Goal: Task Accomplishment & Management: Complete application form

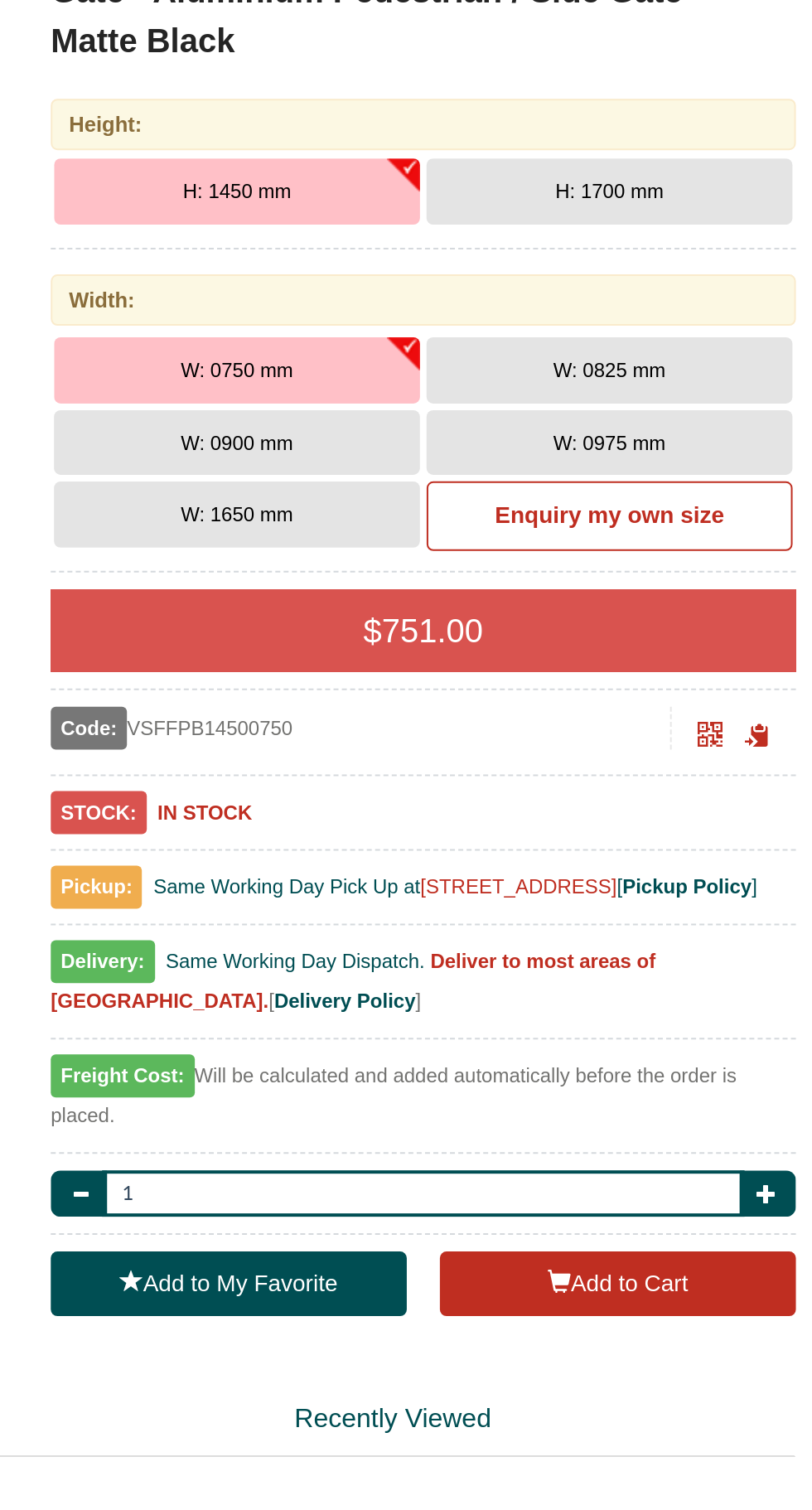
click at [766, 430] on button "H: 1700 mm" at bounding box center [710, 426] width 183 height 33
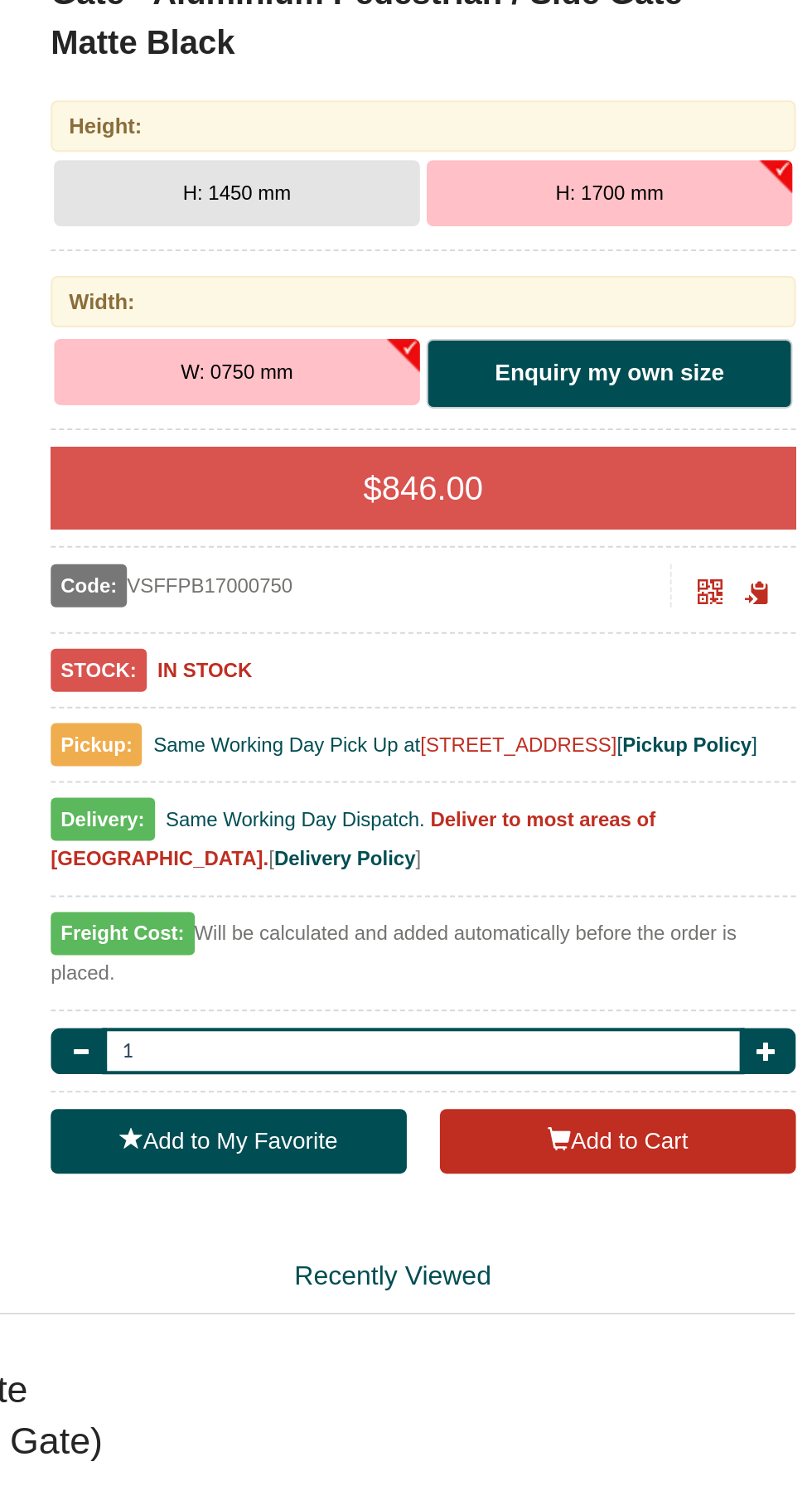
click at [739, 519] on b "Enquiry my own size" at bounding box center [710, 515] width 114 height 13
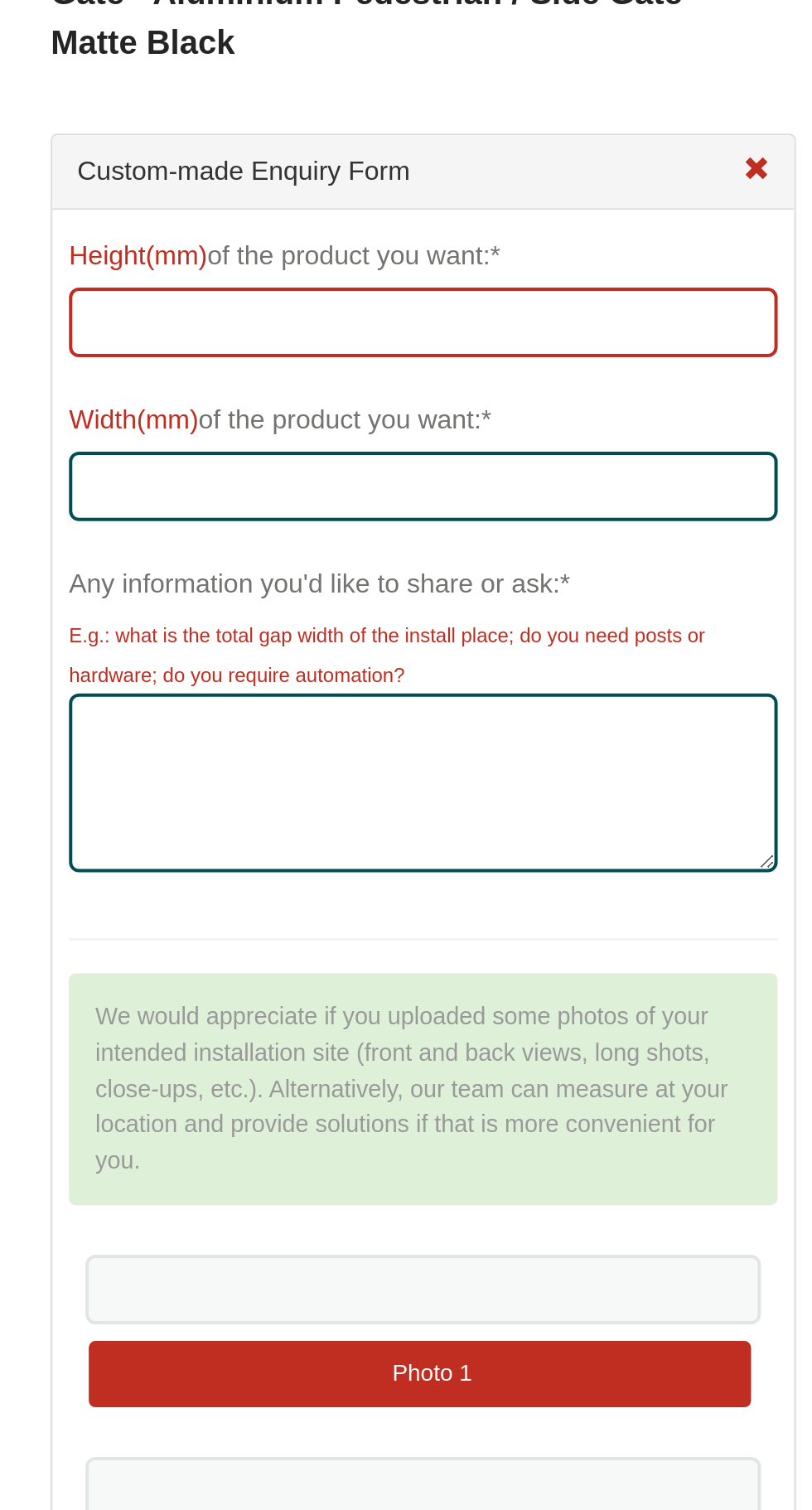
click at [534, 492] on input "Height(mm) of the product you want:*" at bounding box center [617, 490] width 355 height 34
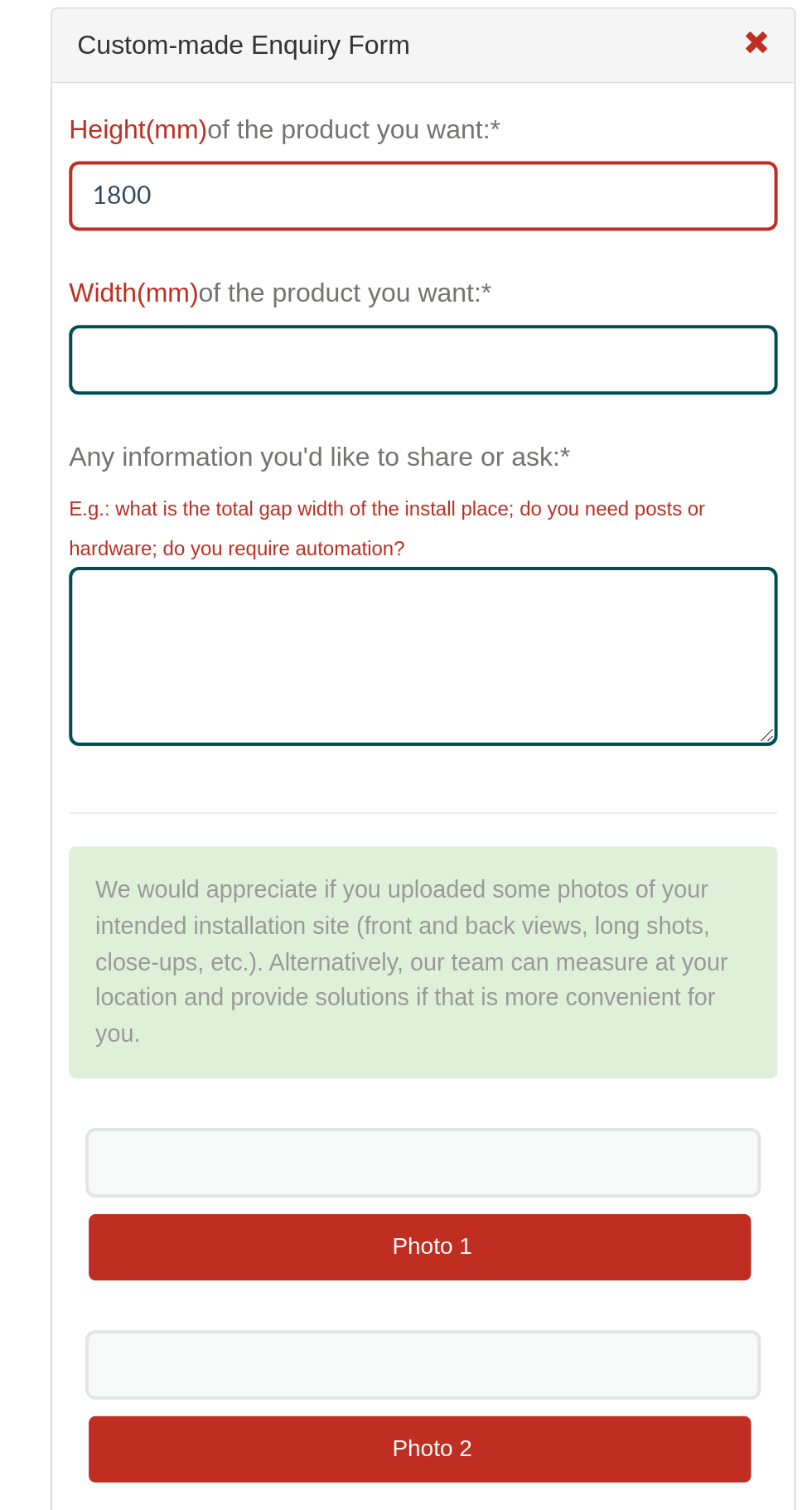
type input "1800"
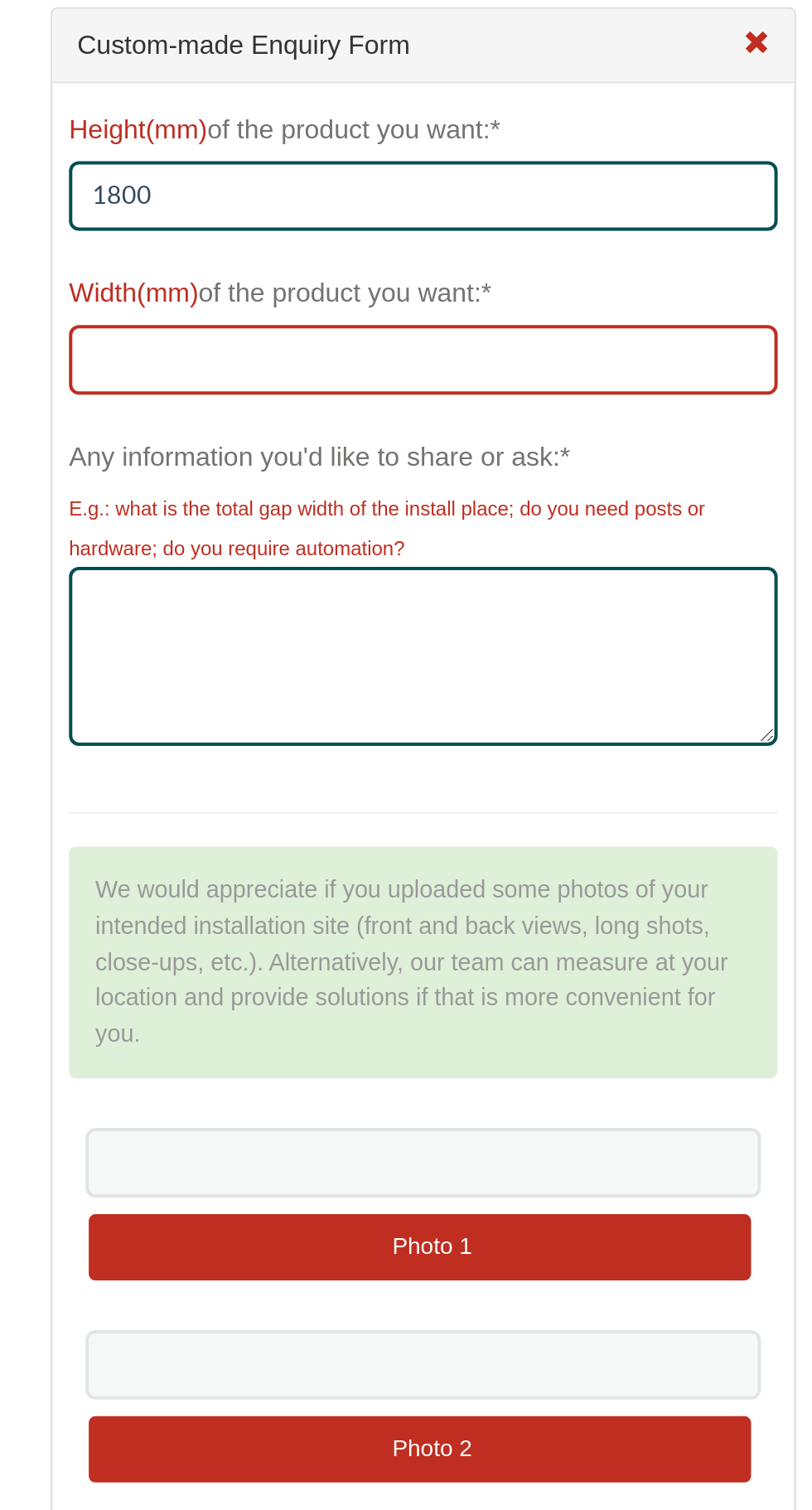
click at [481, 573] on input "Width(mm) of the product you want:*" at bounding box center [617, 572] width 355 height 34
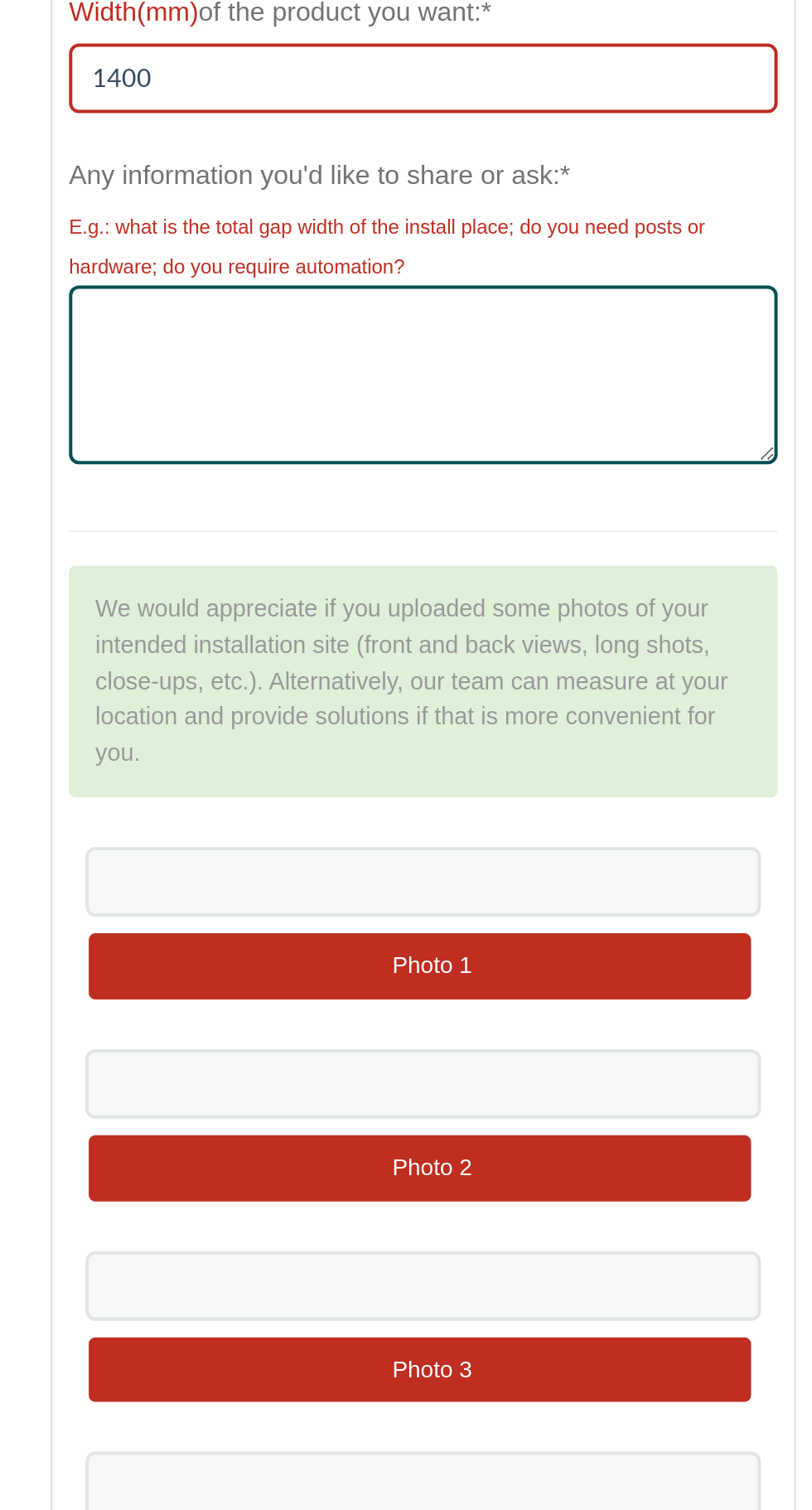
type input "1400"
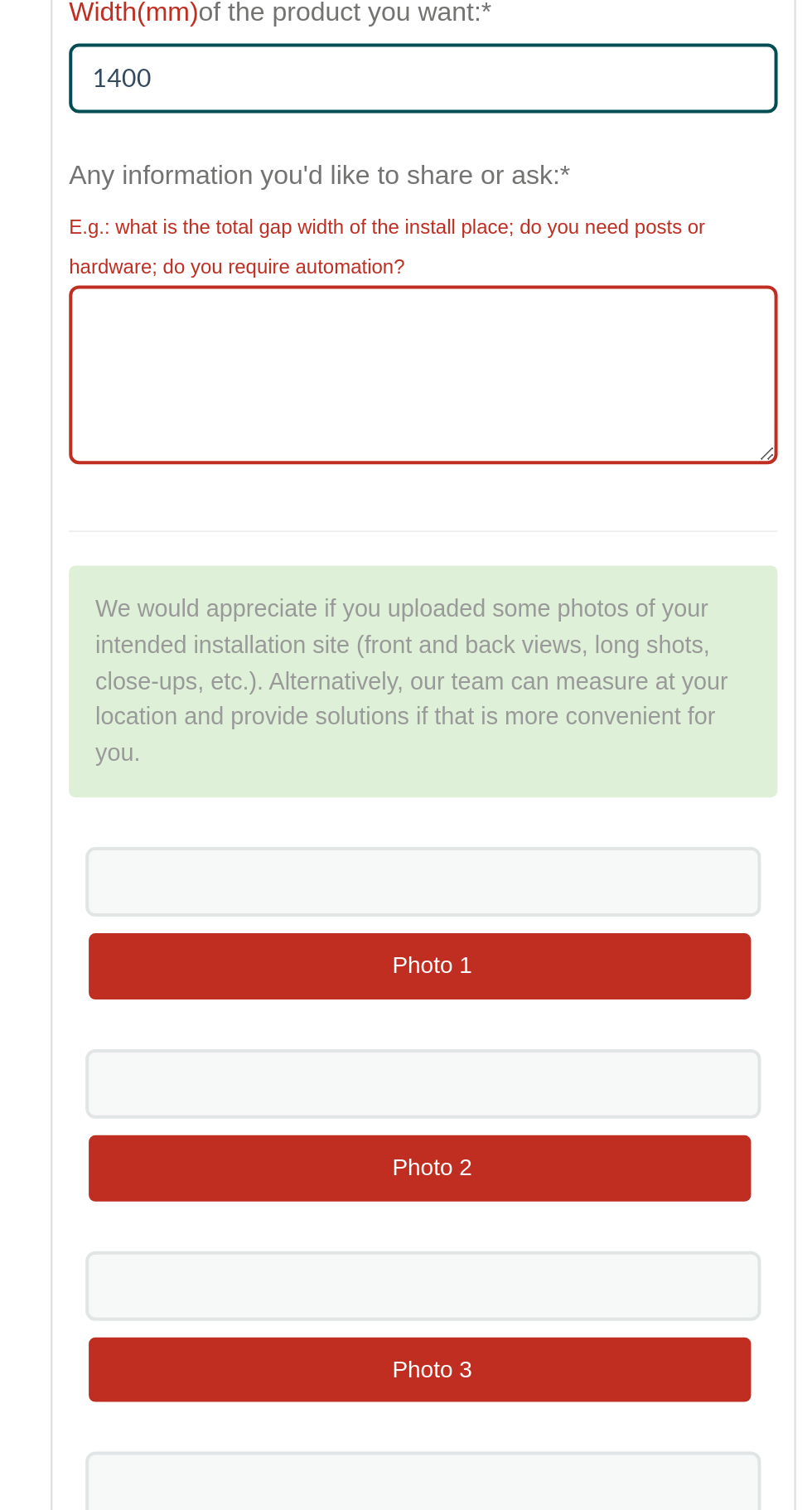
click at [459, 701] on textarea "Any information you'd like to share or ask:*" at bounding box center [617, 721] width 355 height 90
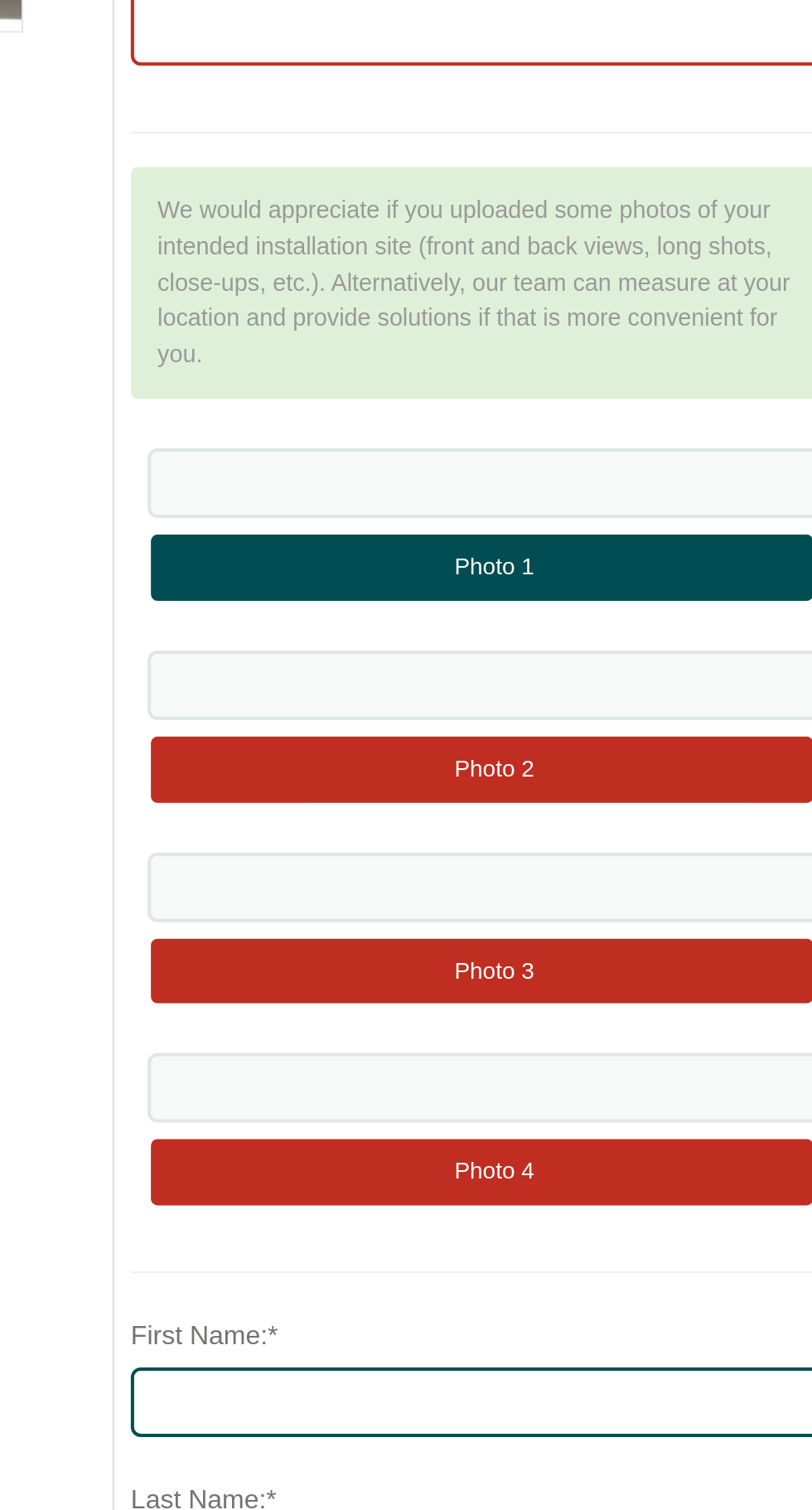
type textarea "post existing just need gate with 3 hinges in white with key"
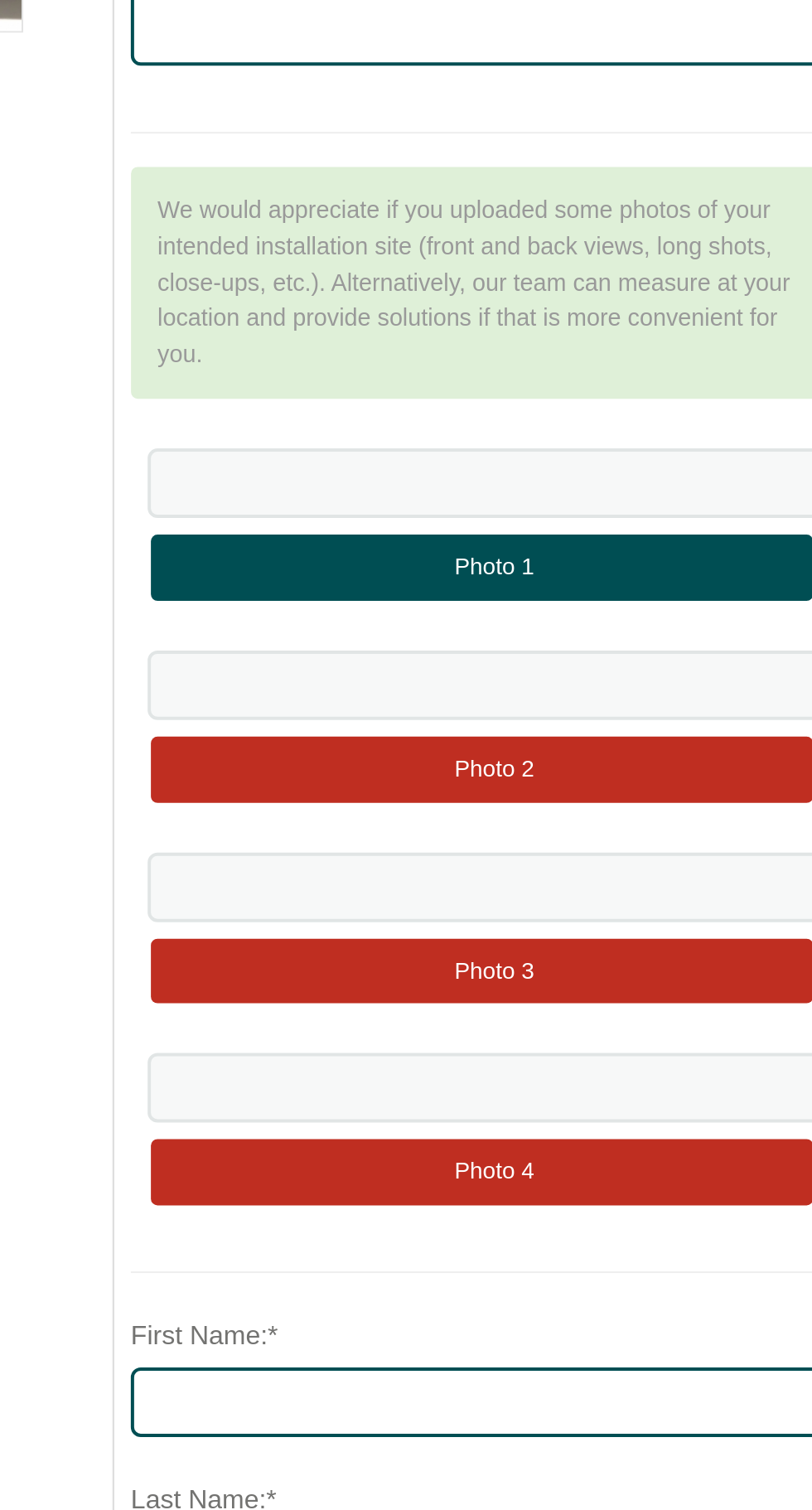
click at [654, 1017] on input "file" at bounding box center [615, 1017] width 331 height 34
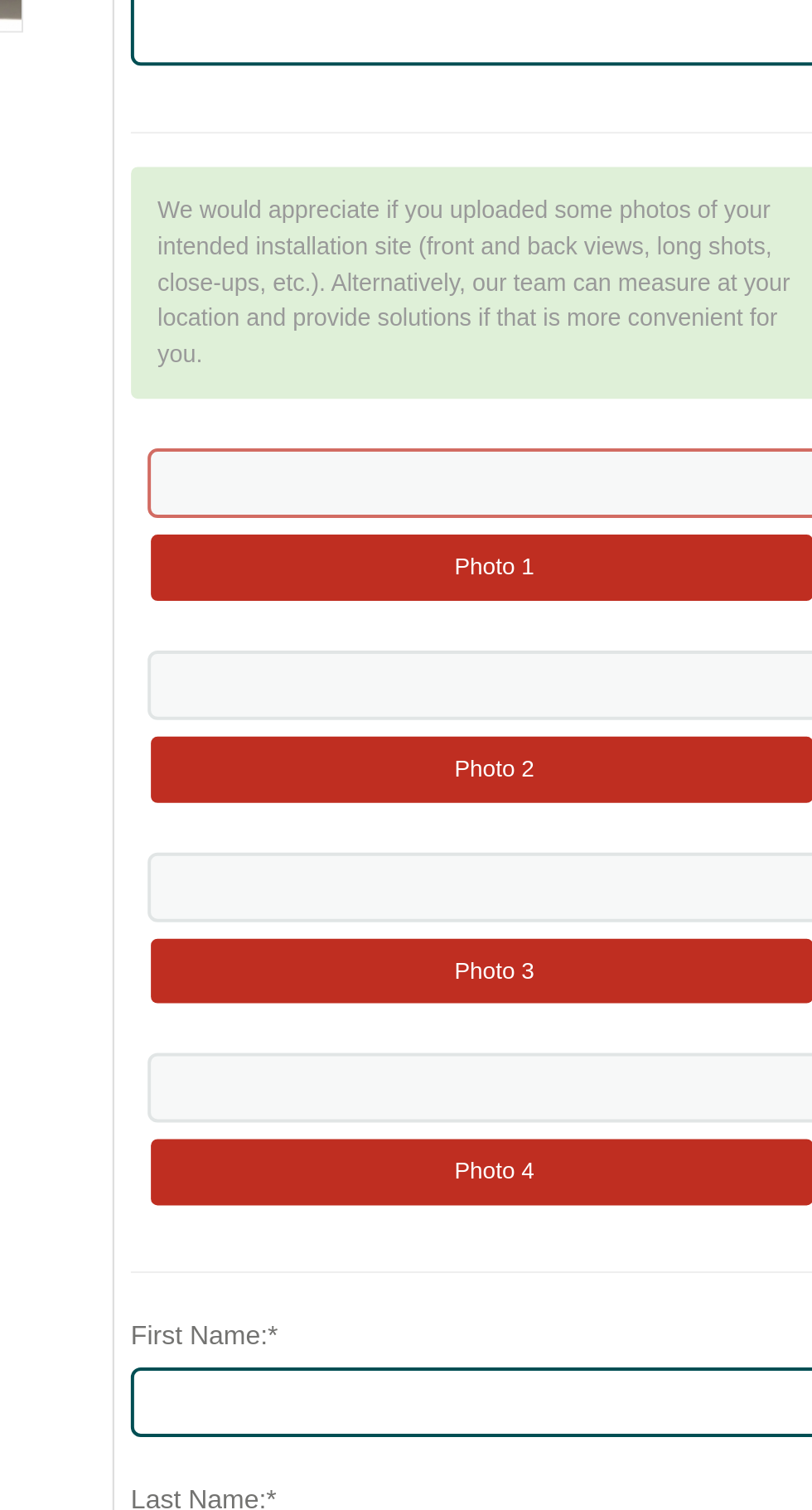
click at [667, 959] on input at bounding box center [617, 974] width 338 height 34
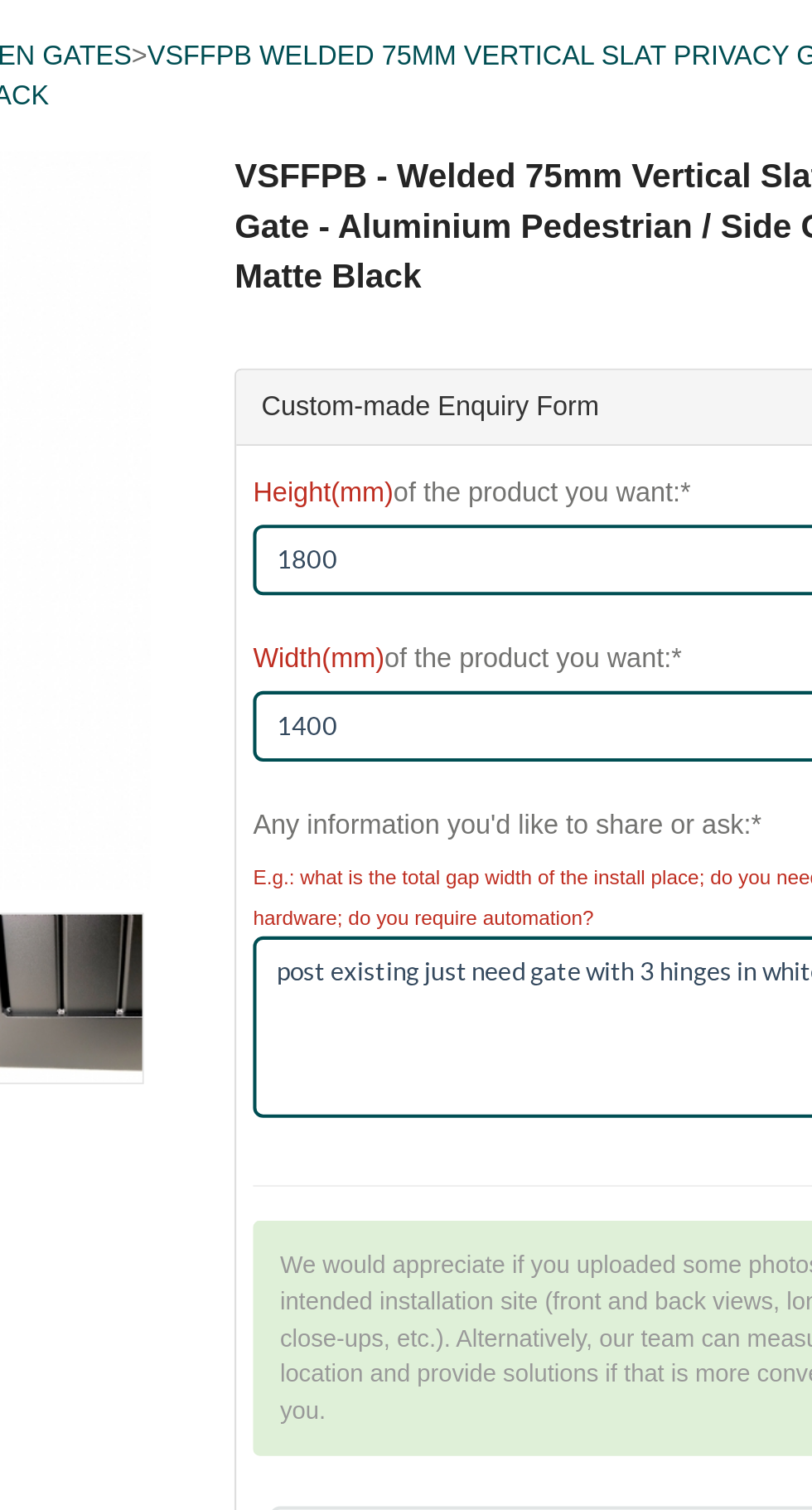
click at [691, 1020] on input "file" at bounding box center [615, 1017] width 331 height 34
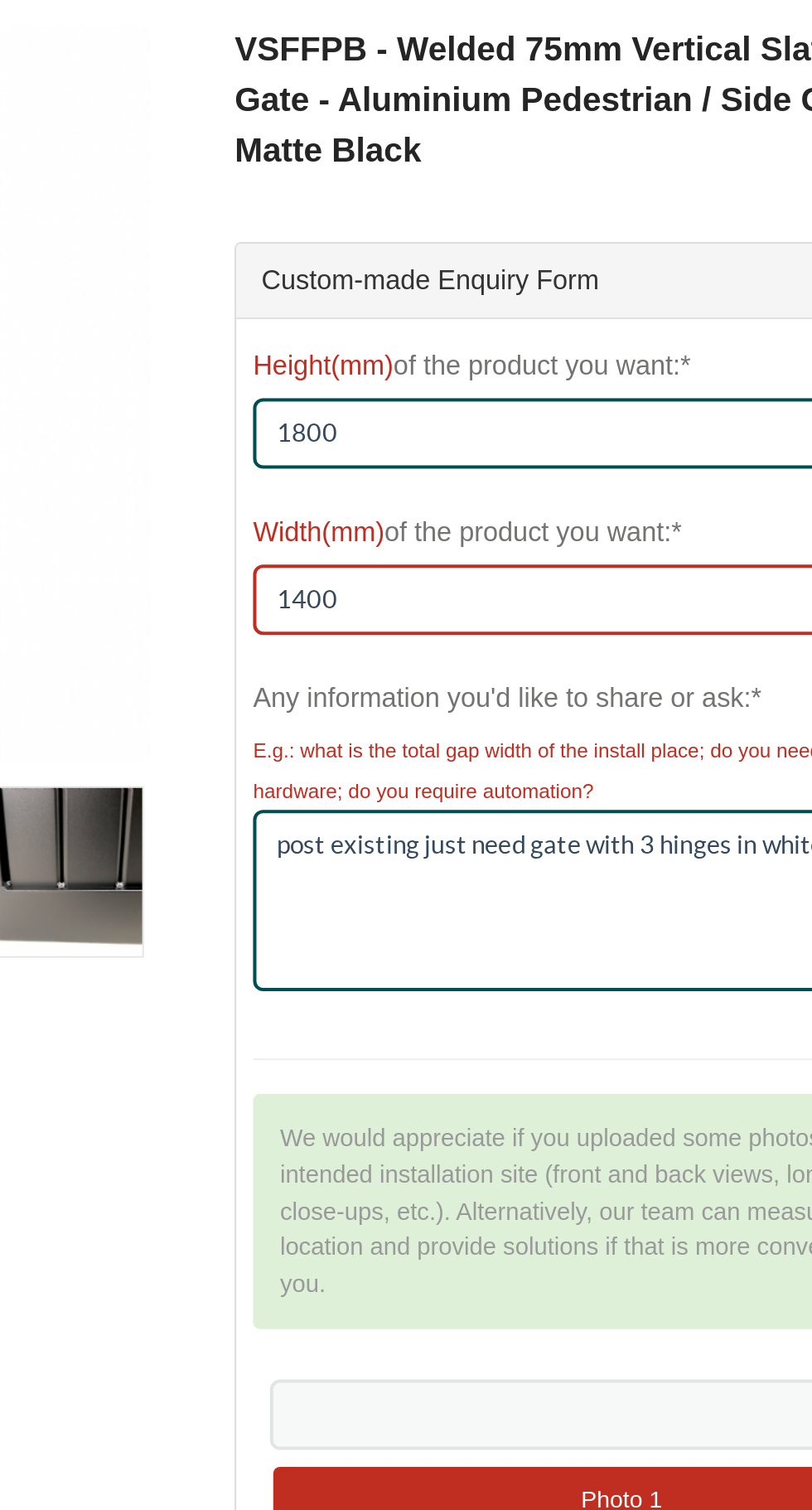
click at [497, 570] on input "1400" at bounding box center [617, 572] width 355 height 34
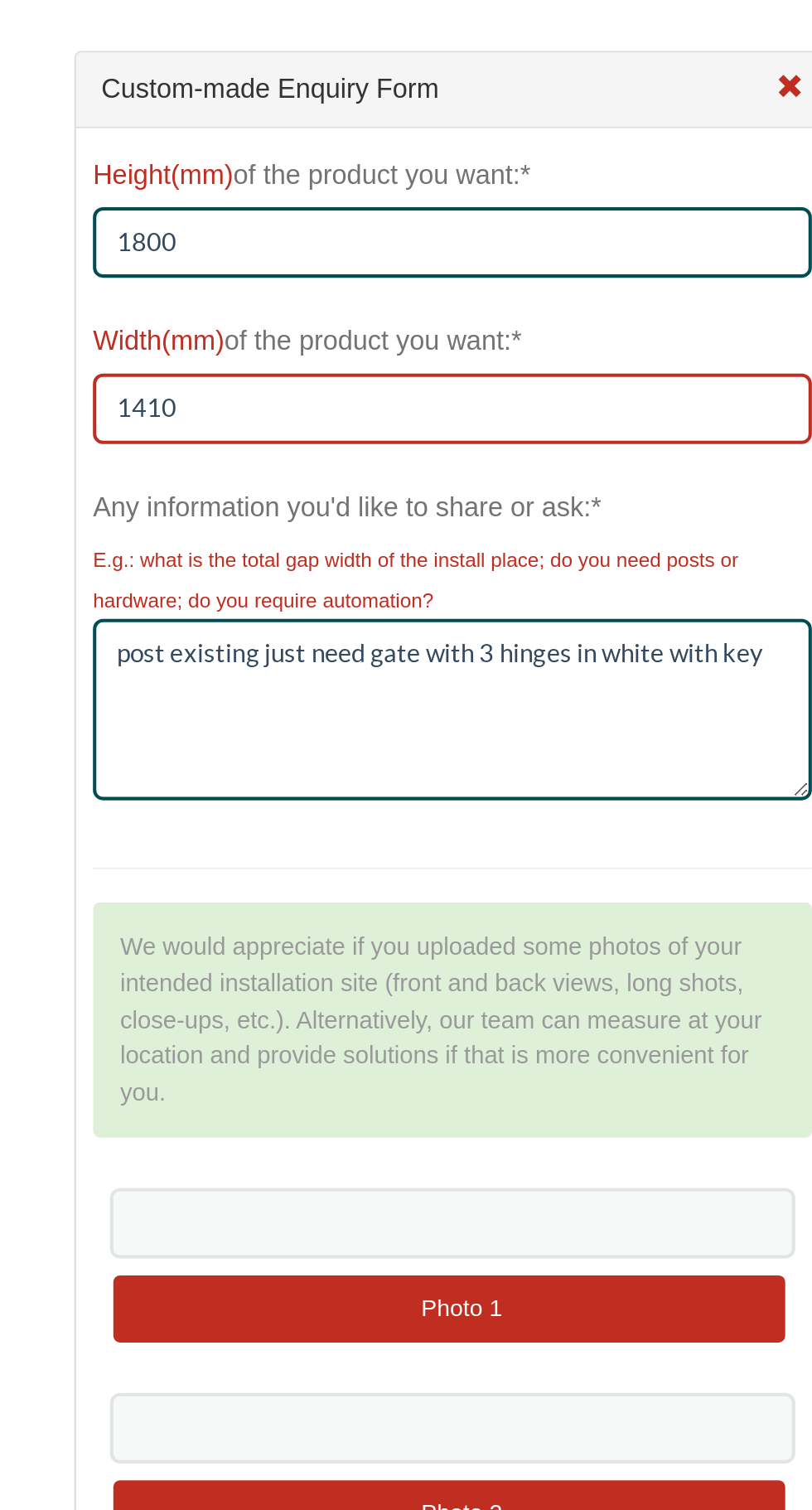
type input "1410"
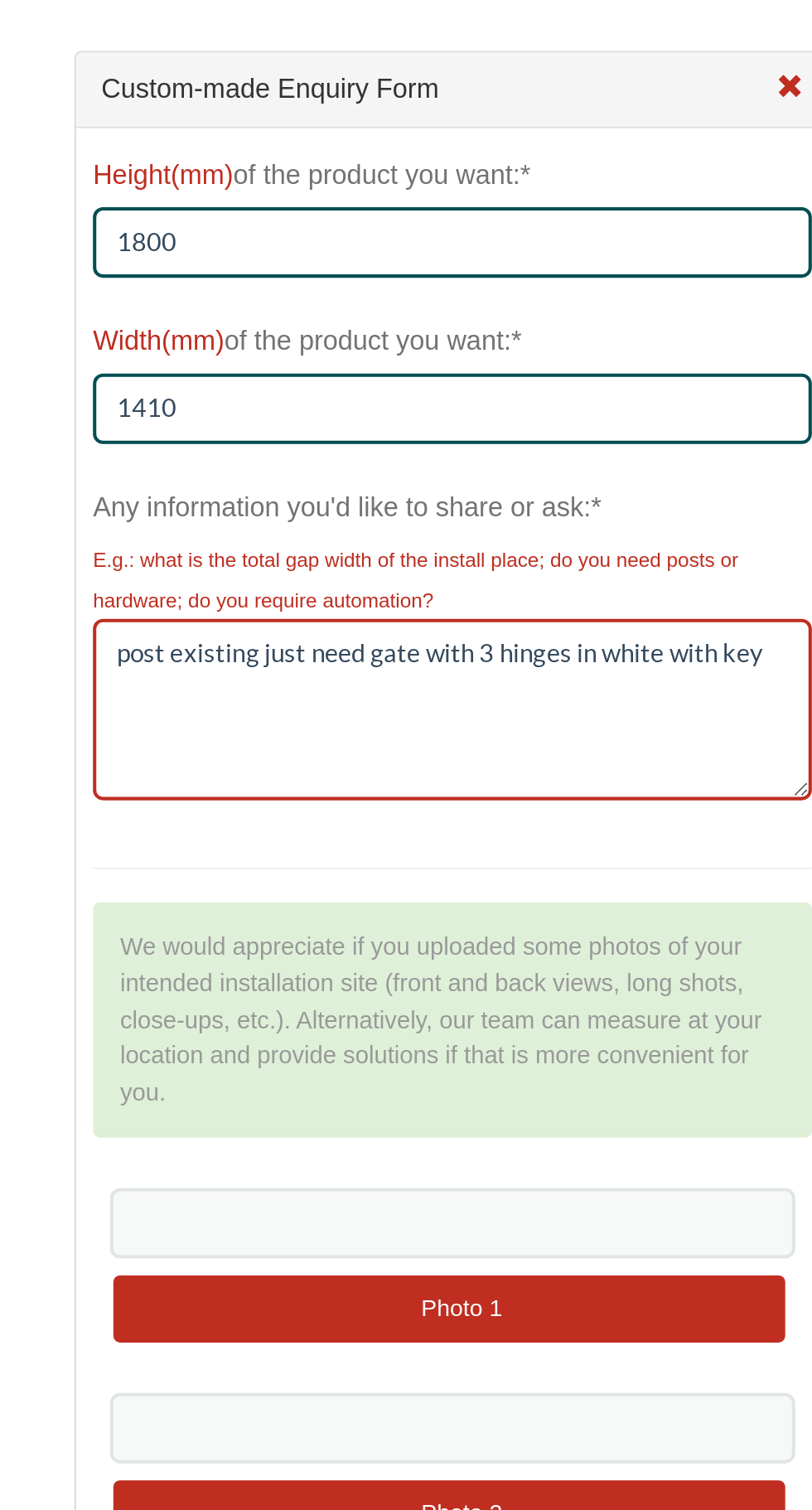
click at [523, 688] on textarea "post existing just need gate with 3 hinges in white with key" at bounding box center [617, 721] width 355 height 90
click at [763, 697] on textarea "post existing with opening of 1410mm just need gate with 3 hinges in white with…" at bounding box center [617, 721] width 355 height 90
click at [501, 708] on textarea "post existing with opening of 1410mm just need gate with hinges in white with k…" at bounding box center [617, 721] width 355 height 90
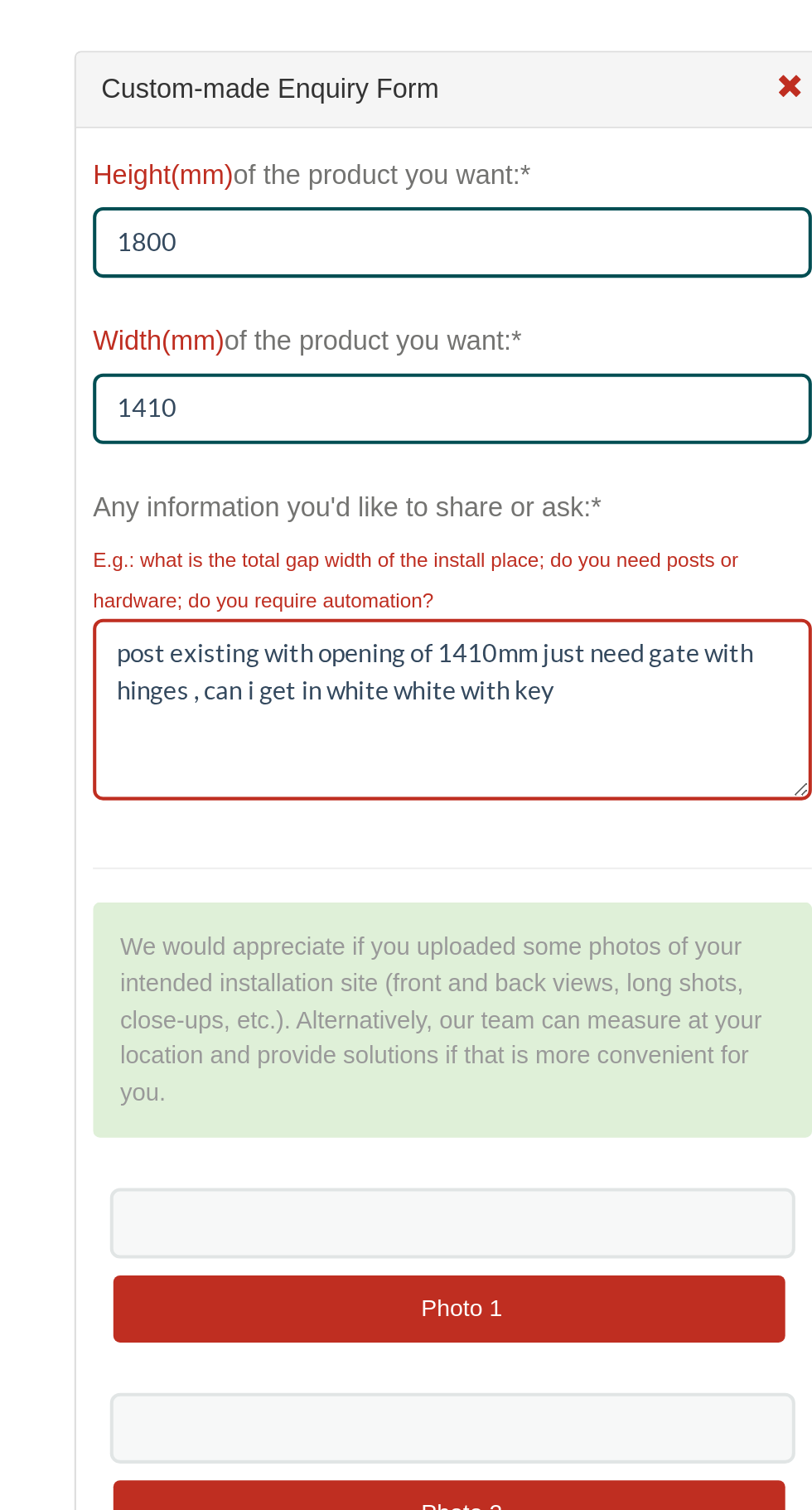
click at [670, 714] on textarea "post existing with opening of 1410mm just need gate with hinges , can i get in …" at bounding box center [617, 721] width 355 height 90
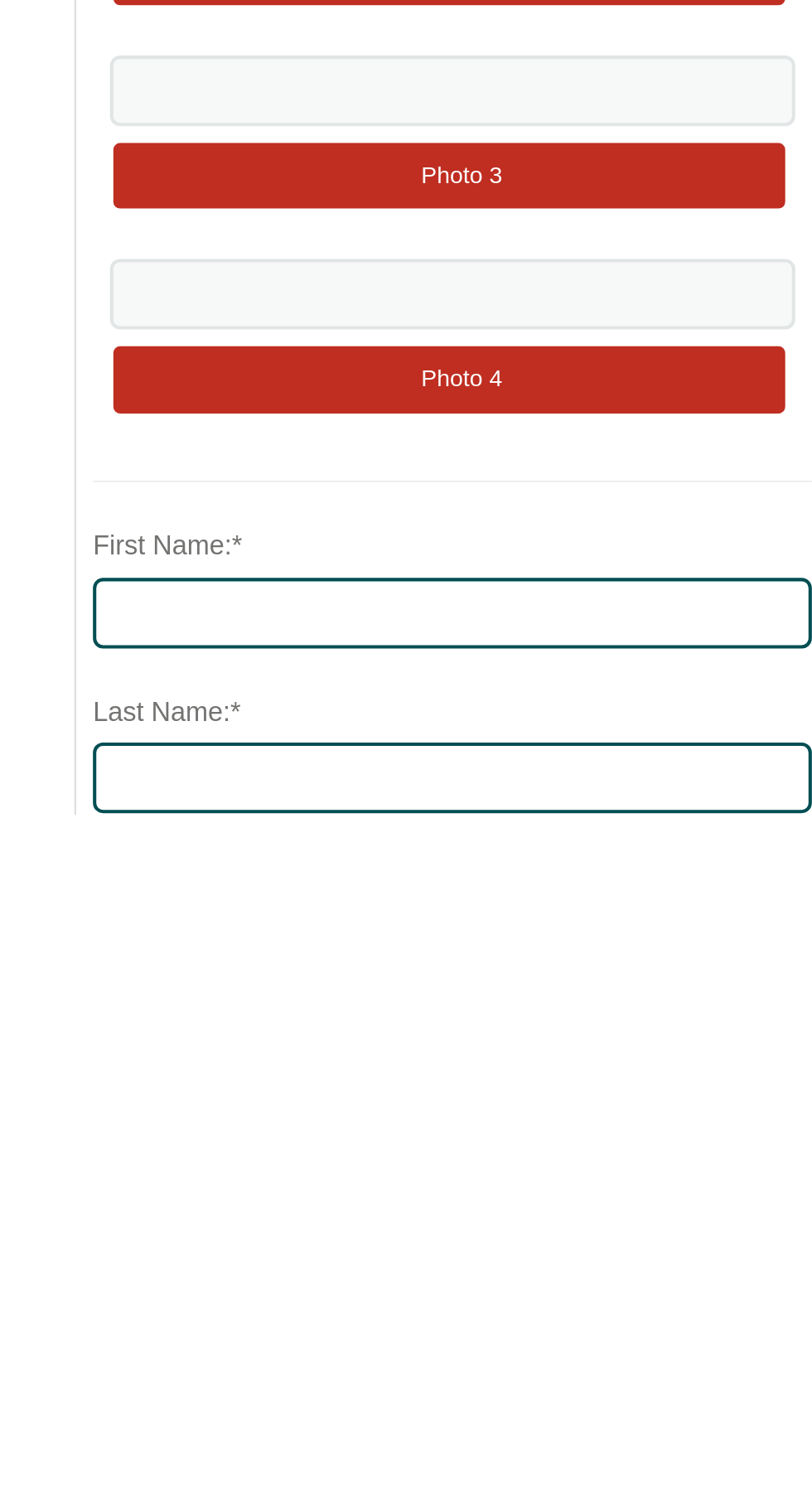
scroll to position [32, 0]
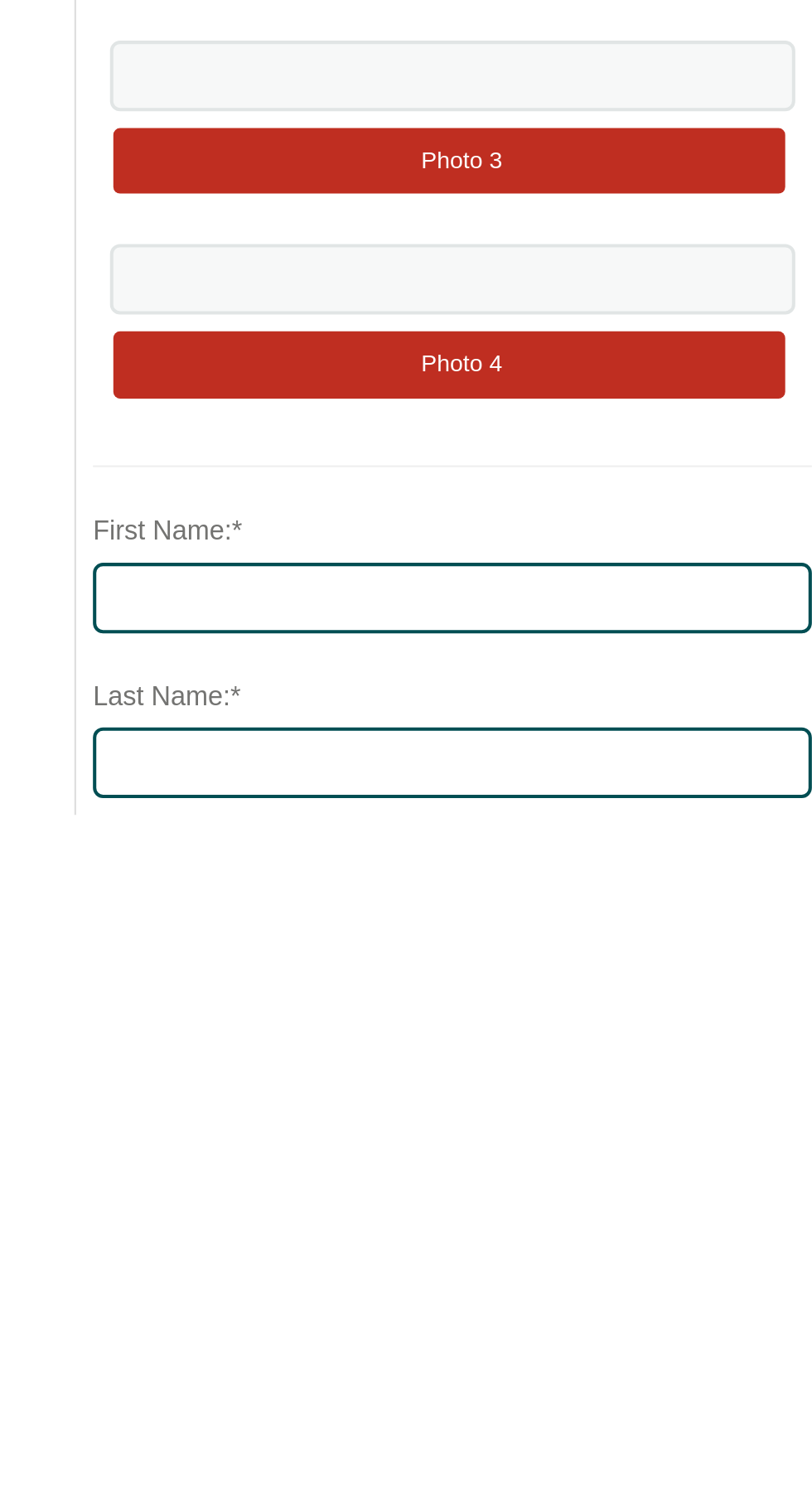
type textarea "post existing with opening of 1410mm just need gate with hinges , can i get in …"
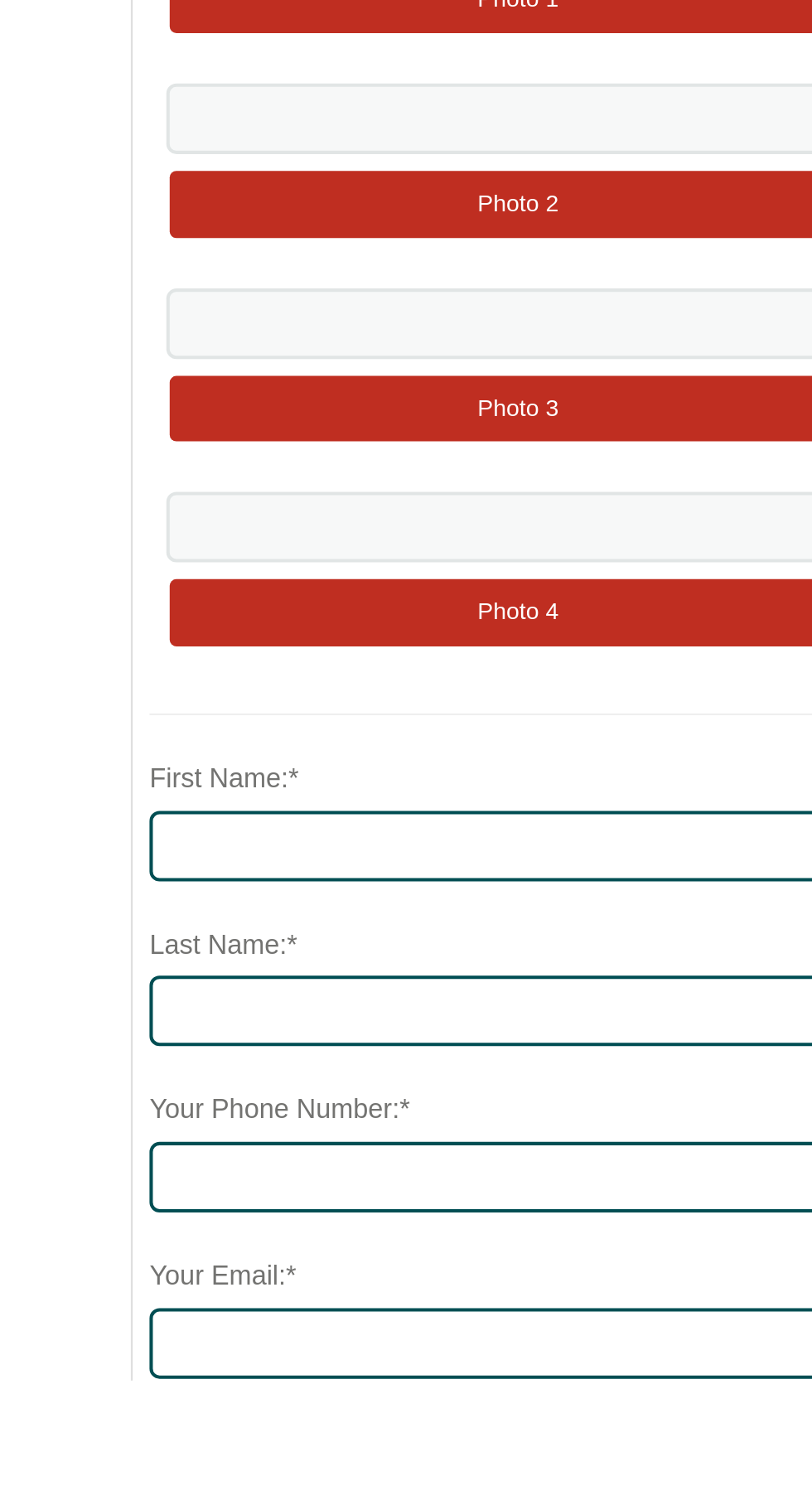
scroll to position [189, 0]
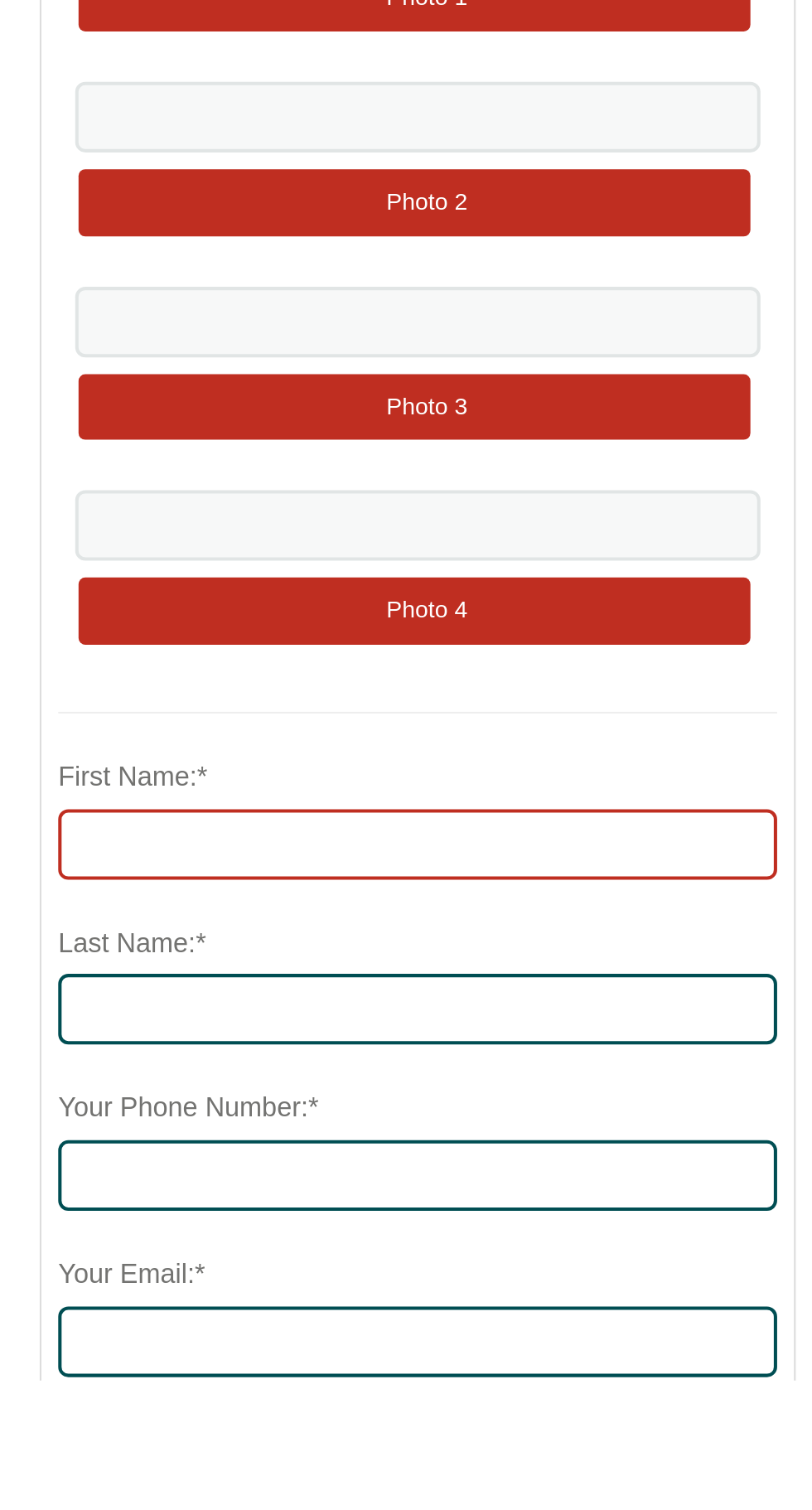
click at [459, 1242] on input "First Name:*" at bounding box center [617, 1245] width 355 height 34
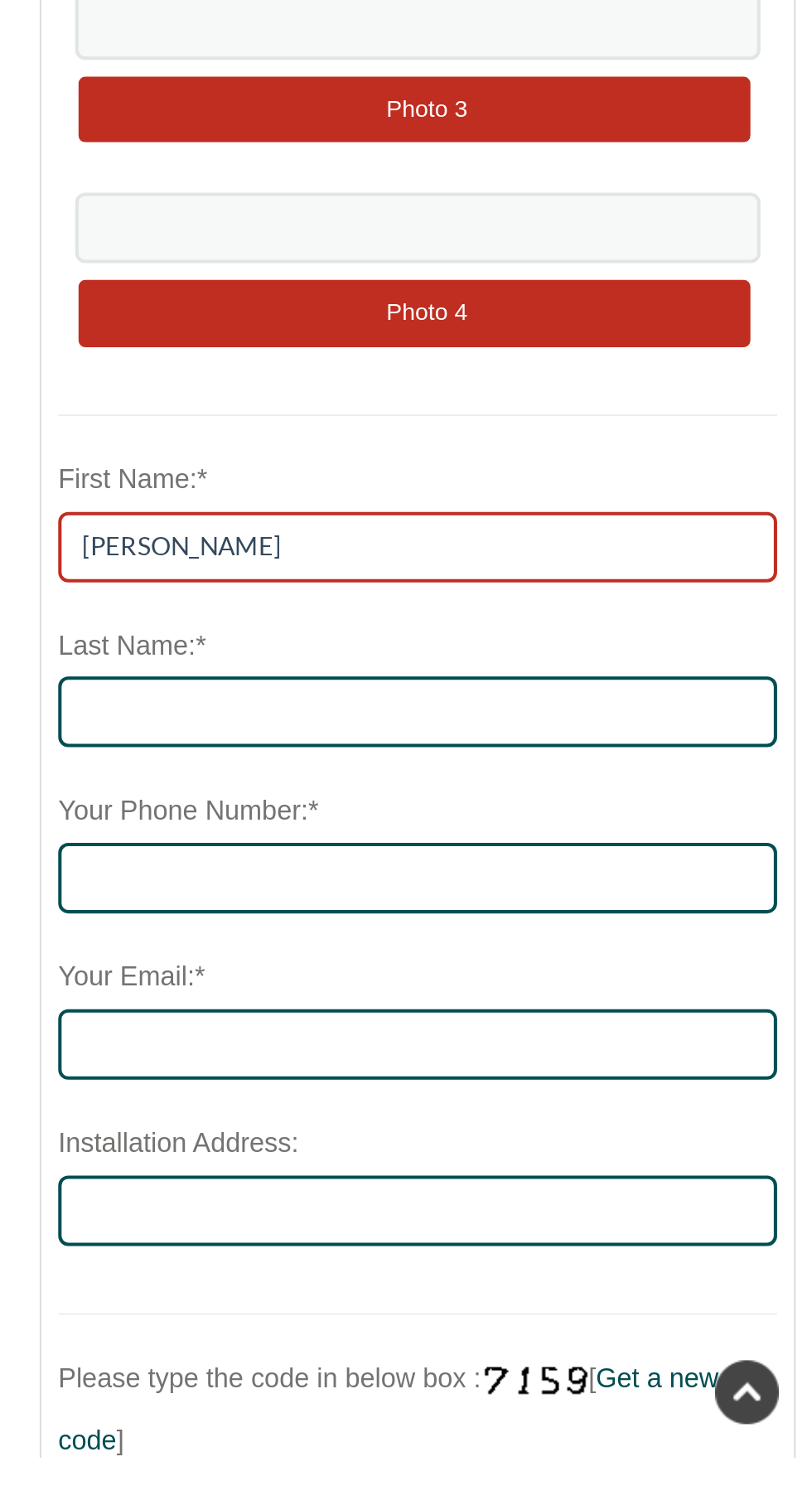
scroll to position [374, 0]
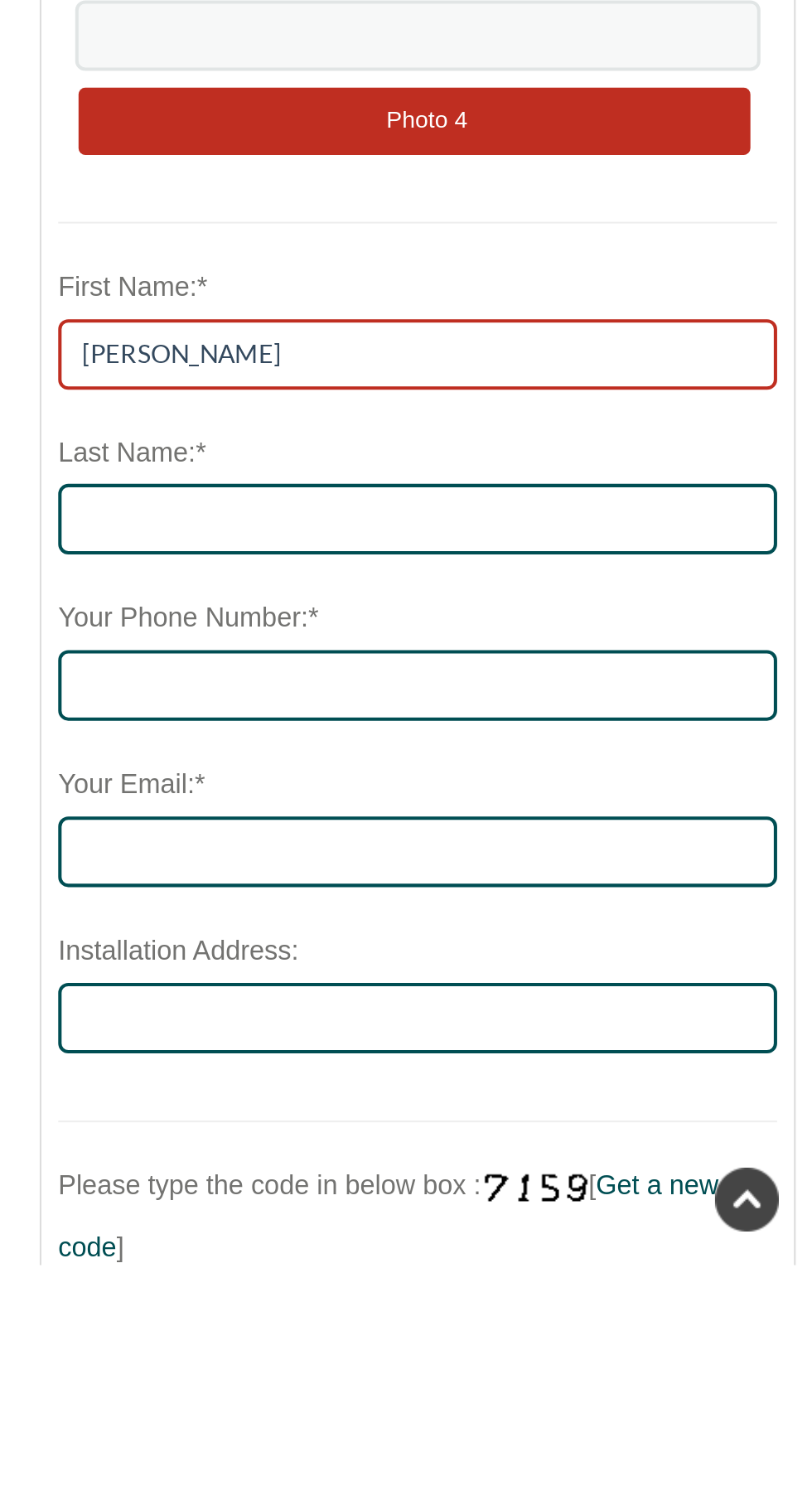
type input "jason"
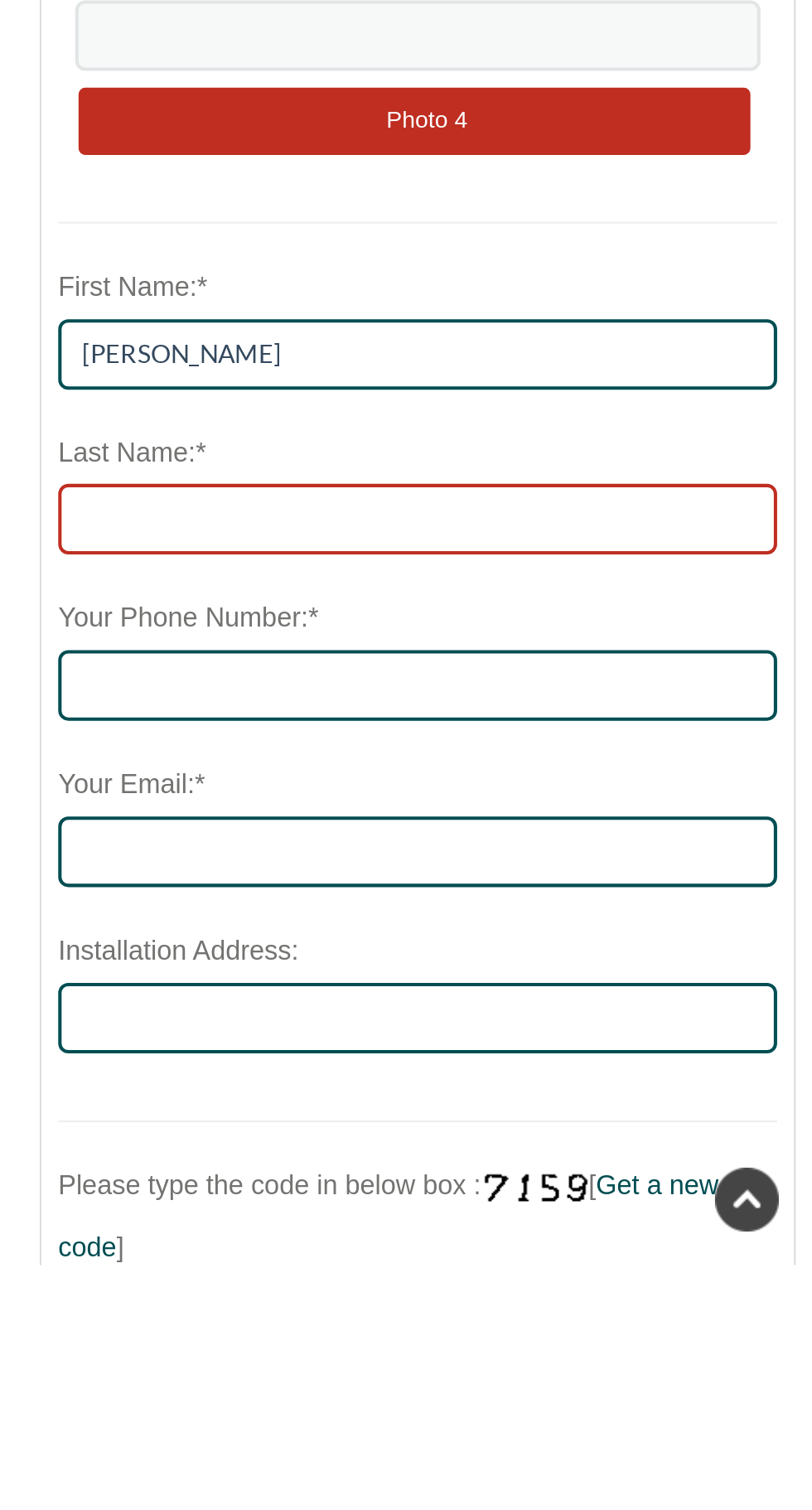
click at [455, 1140] on input "Last Name:*" at bounding box center [617, 1142] width 355 height 34
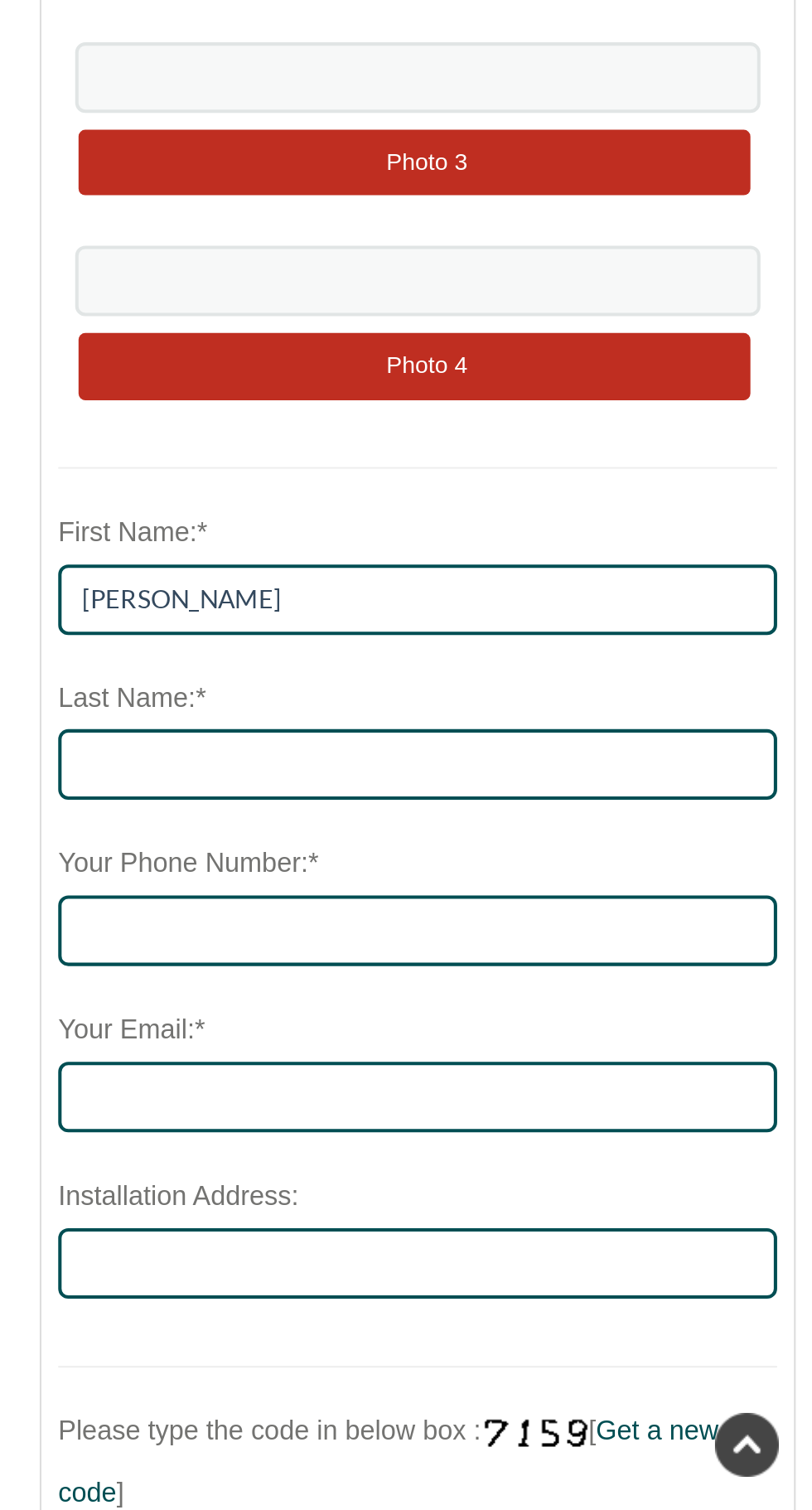
click at [773, 983] on form "Height(mm) of the product you want:* 1800 Width(mm) of the product you want:* 1…" at bounding box center [617, 857] width 355 height 1576
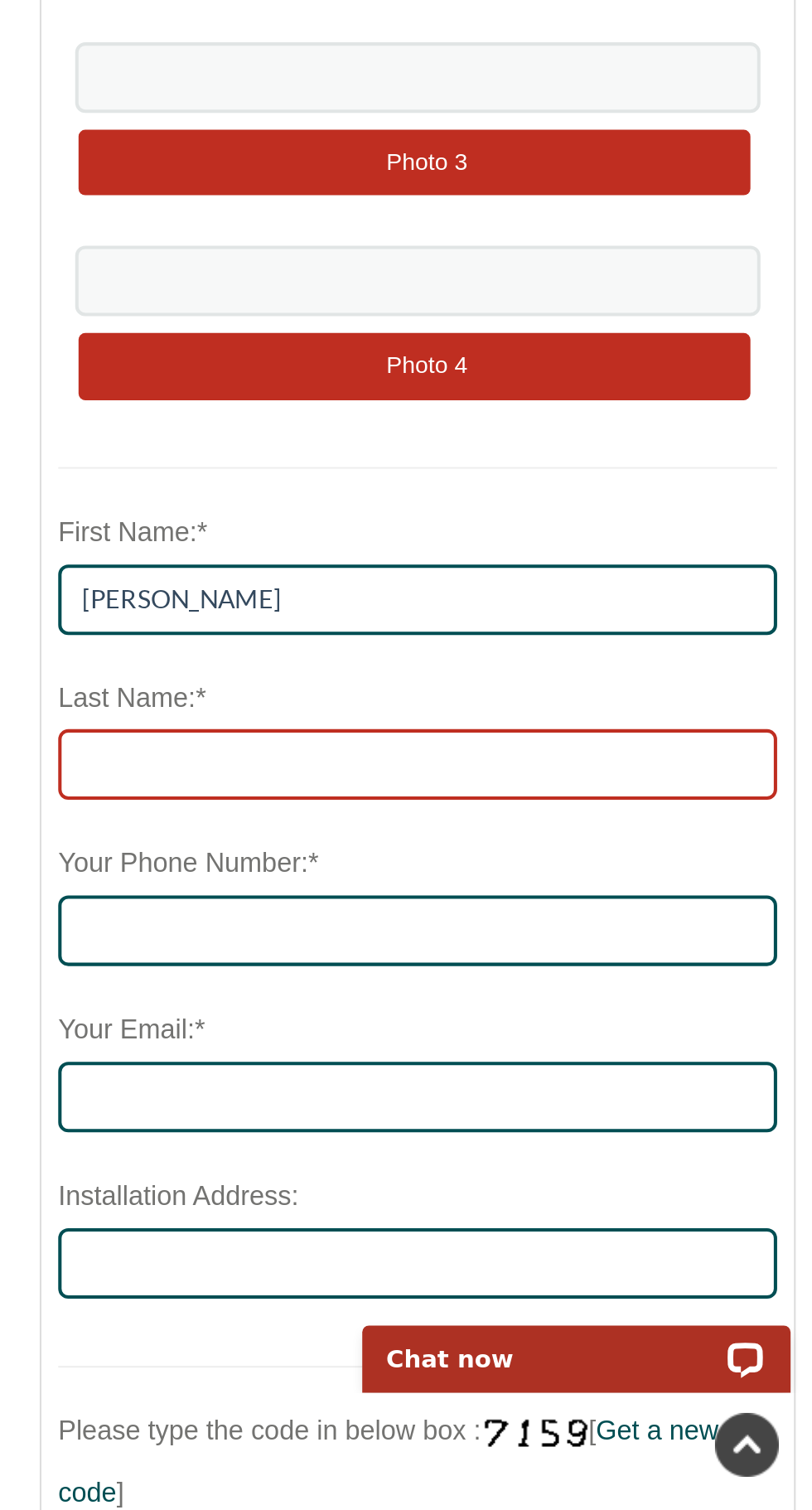
click at [493, 1142] on input "Last Name:*" at bounding box center [617, 1142] width 355 height 34
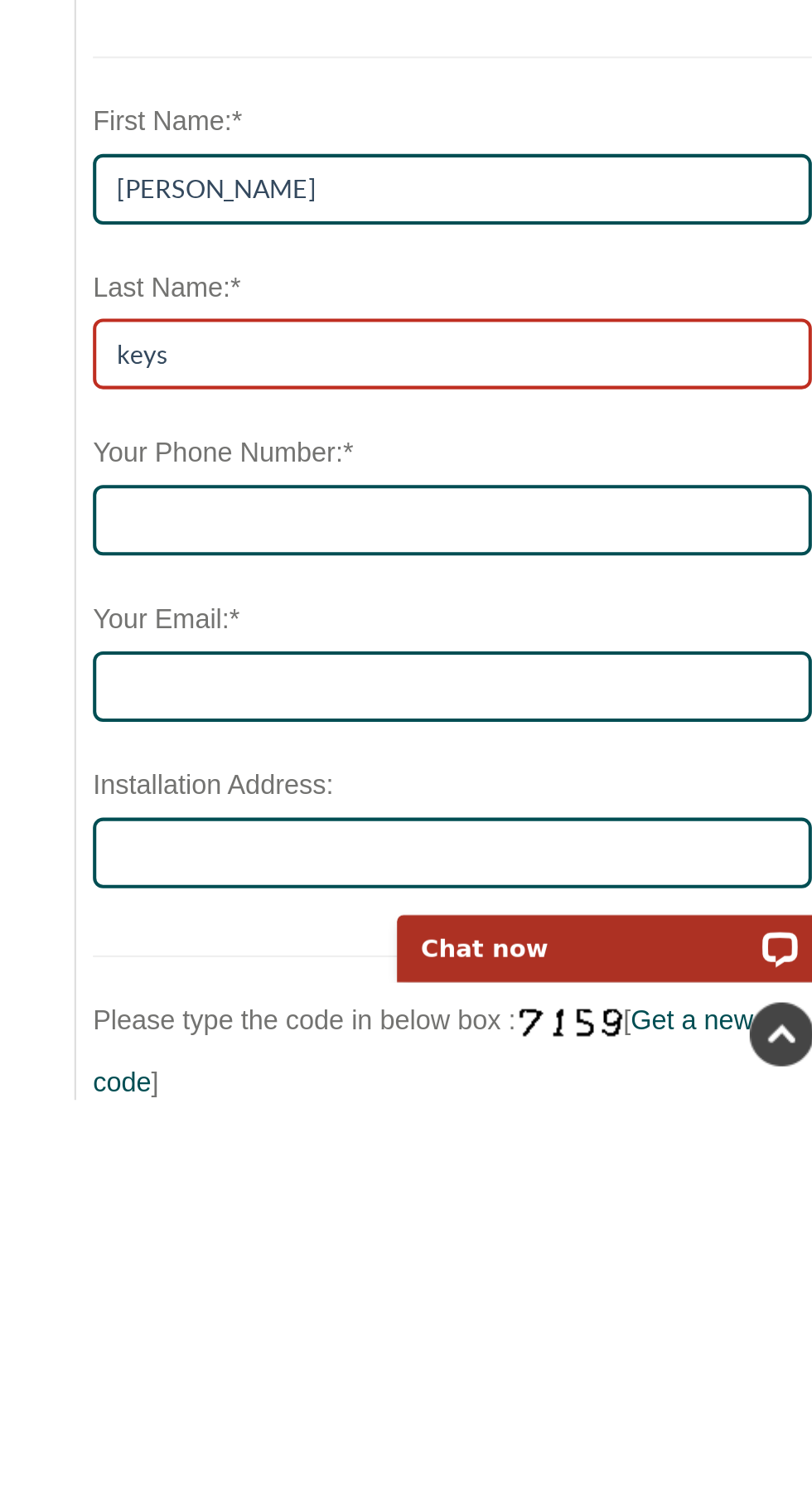
type input "keys"
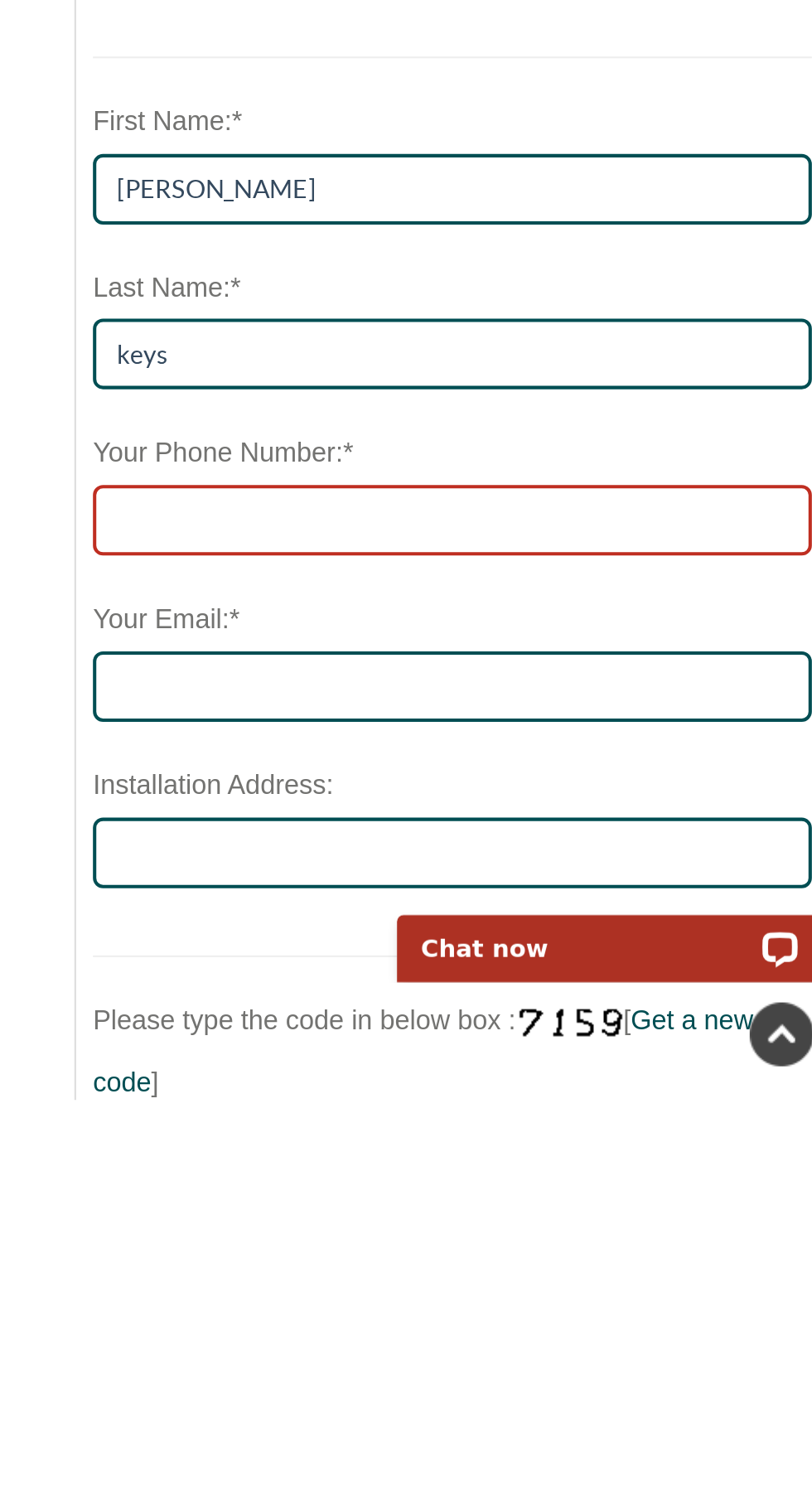
click at [497, 1225] on input "tel" at bounding box center [617, 1224] width 355 height 34
type input "0428230640"
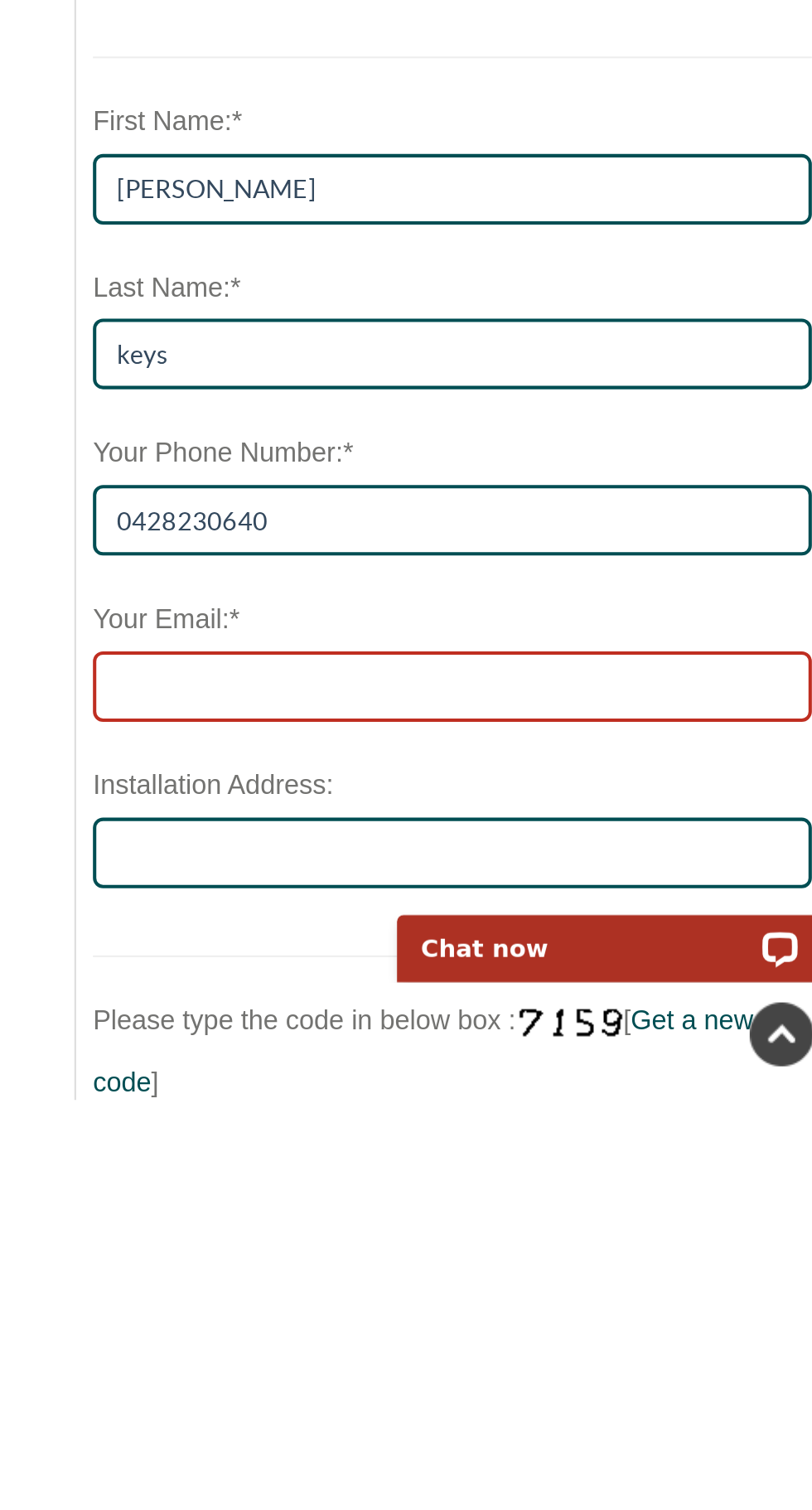
click at [479, 1301] on input "Your Email:*" at bounding box center [617, 1305] width 355 height 34
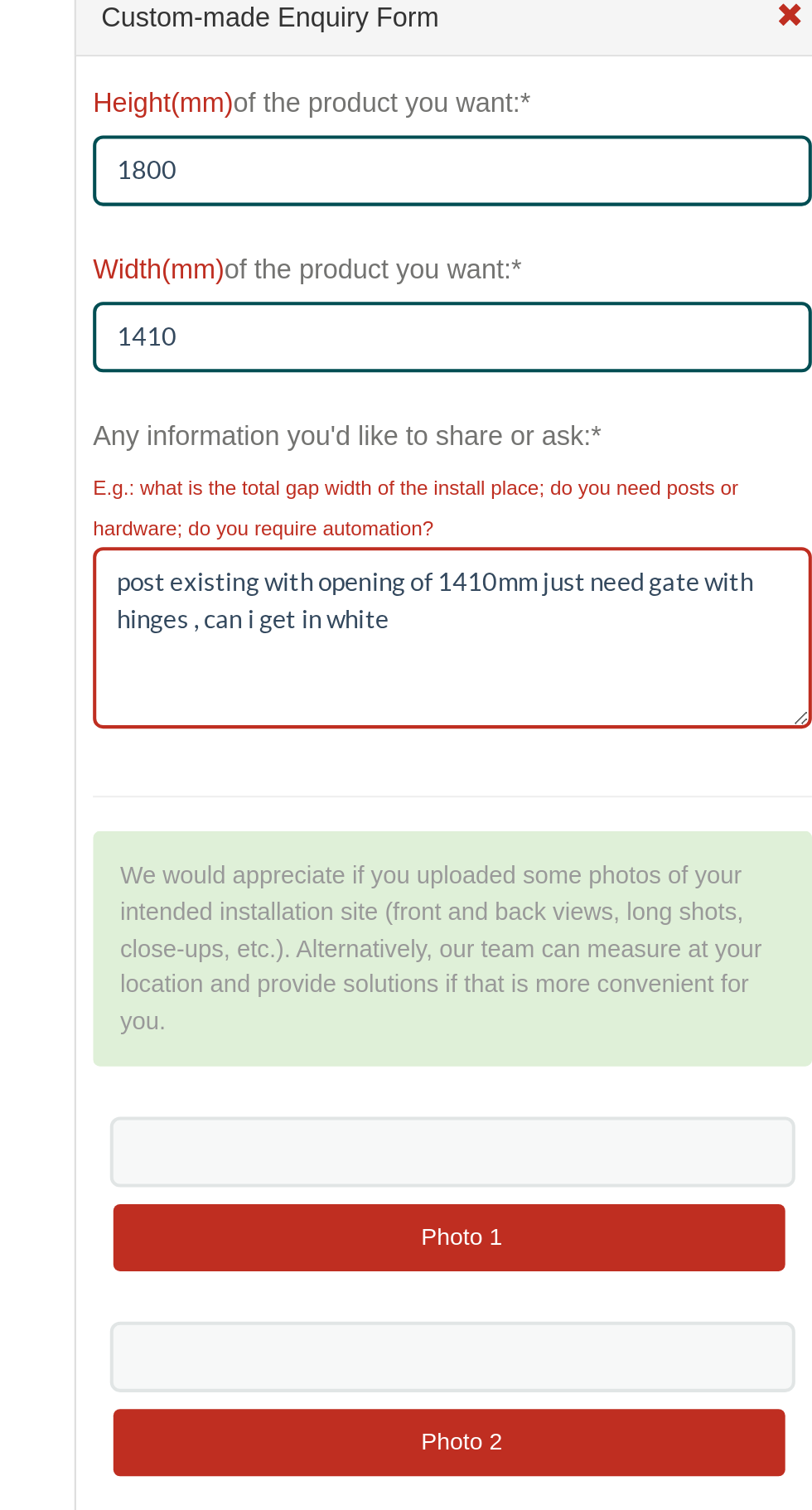
click at [654, 313] on textarea "post existing with opening of 1410mm just need gate with hinges , can i get in …" at bounding box center [617, 347] width 355 height 90
click at [568, 334] on textarea "post existing with opening of 1410mm & 1800mm high just need gate with hinges ,…" at bounding box center [617, 347] width 355 height 90
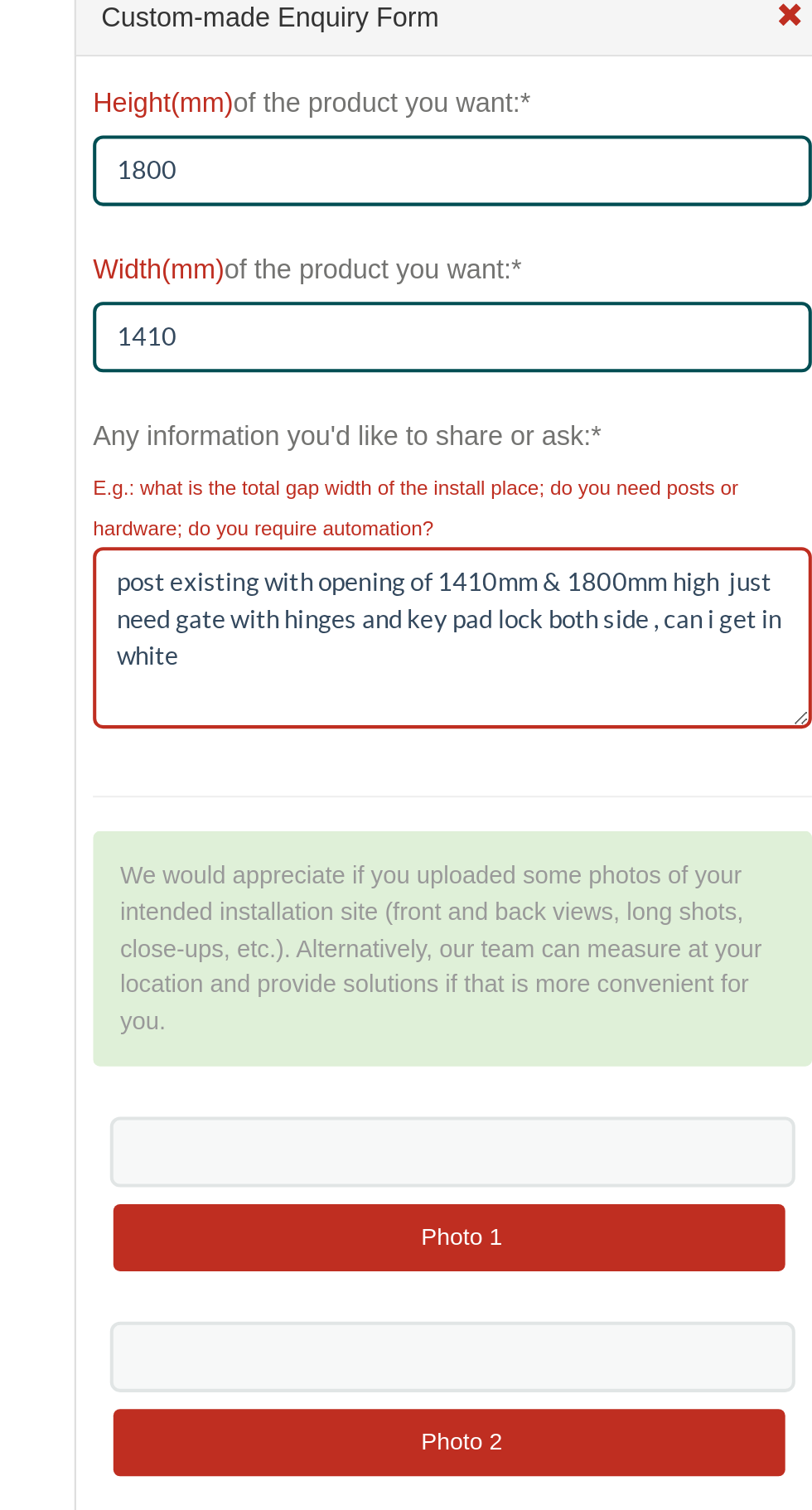
click at [499, 358] on textarea "post existing with opening of 1410mm & 1800mm high just need gate with hinges a…" at bounding box center [617, 347] width 355 height 90
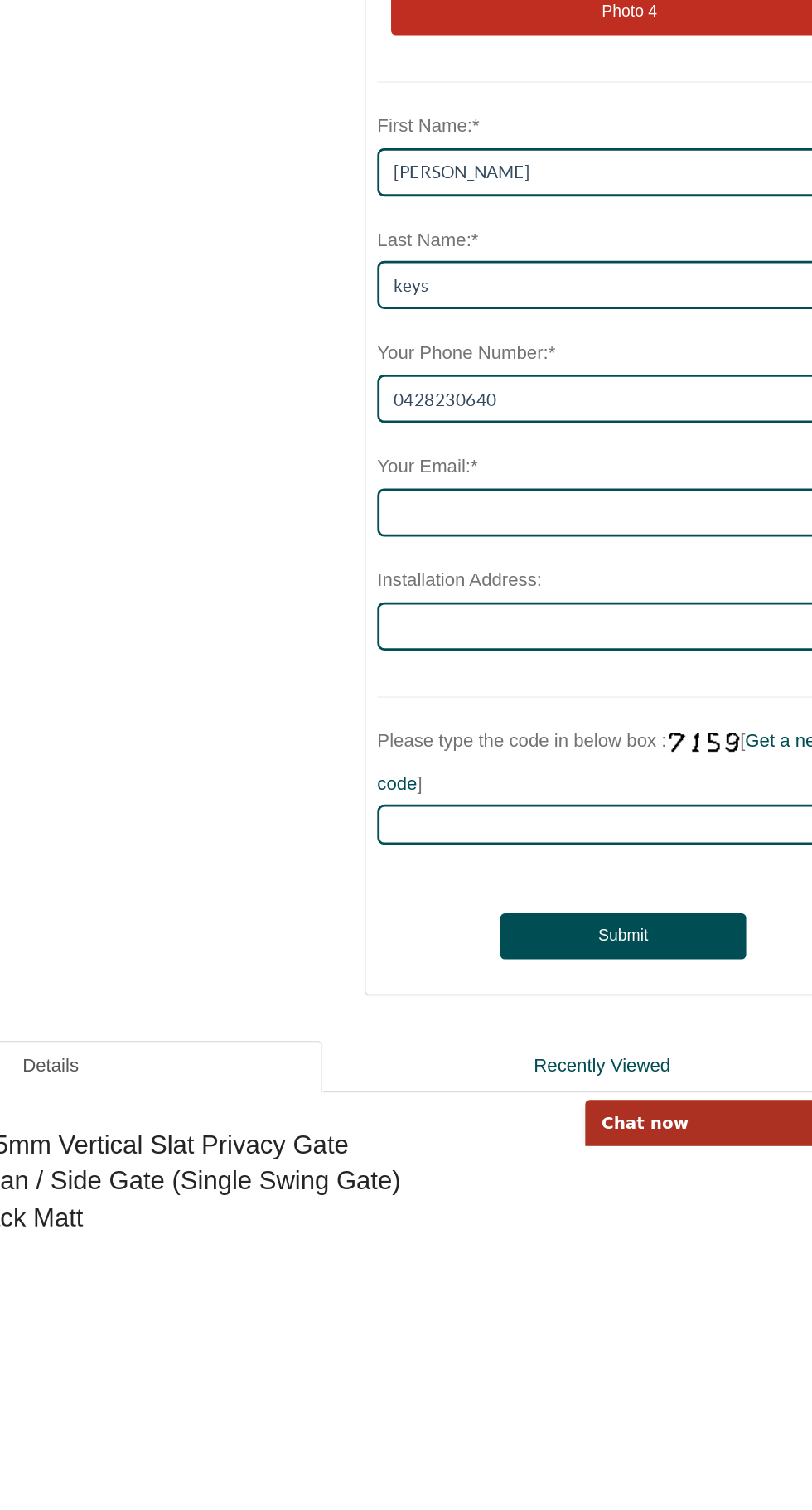
scroll to position [686, 0]
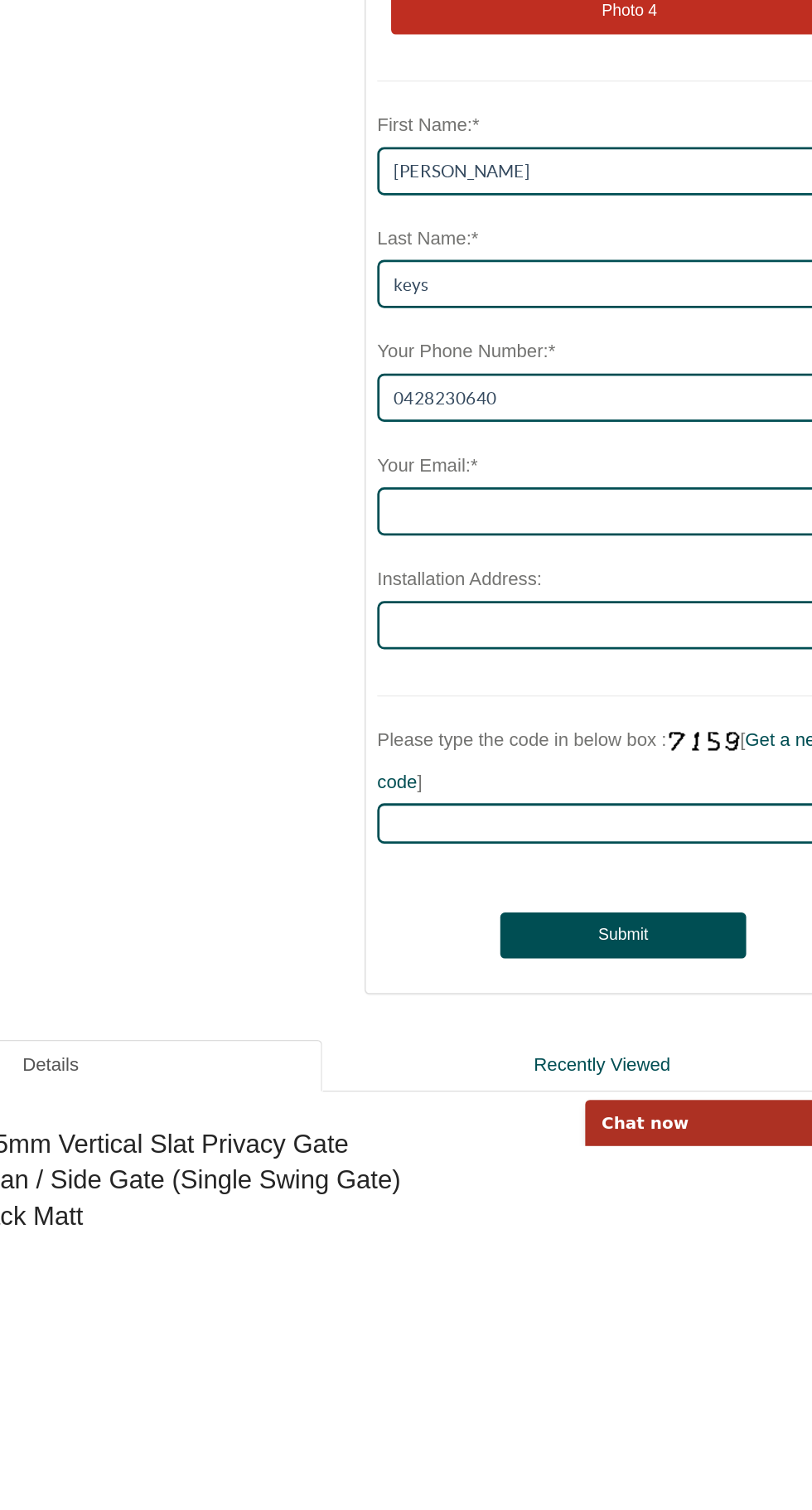
type textarea "post existing with opening of 1410mm & 1800mm high just need gate with hinges a…"
click at [470, 1032] on label "Installation Address:" at bounding box center [498, 1043] width 118 height 31
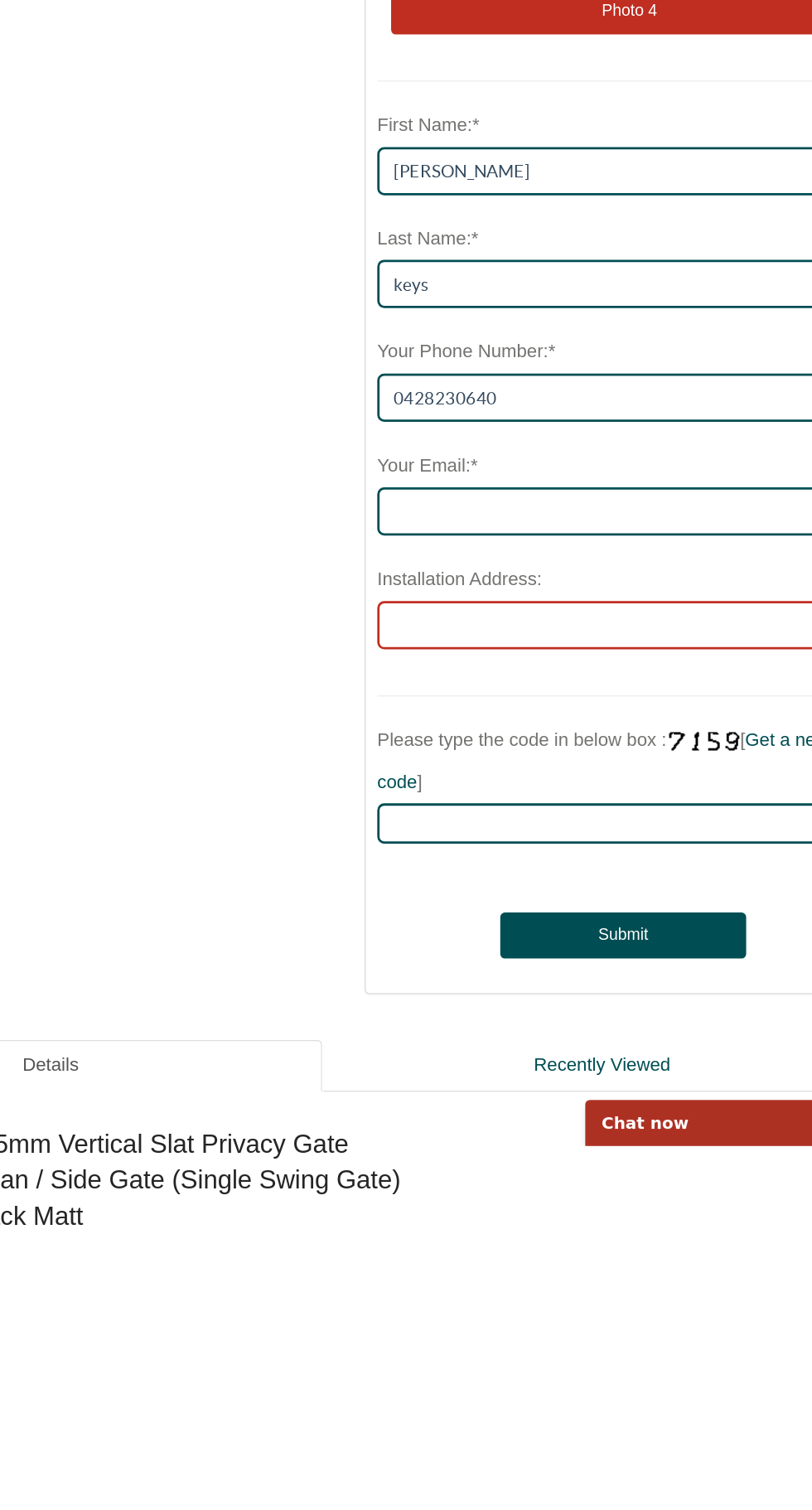
click at [470, 1059] on input "Installation Address:" at bounding box center [617, 1076] width 355 height 34
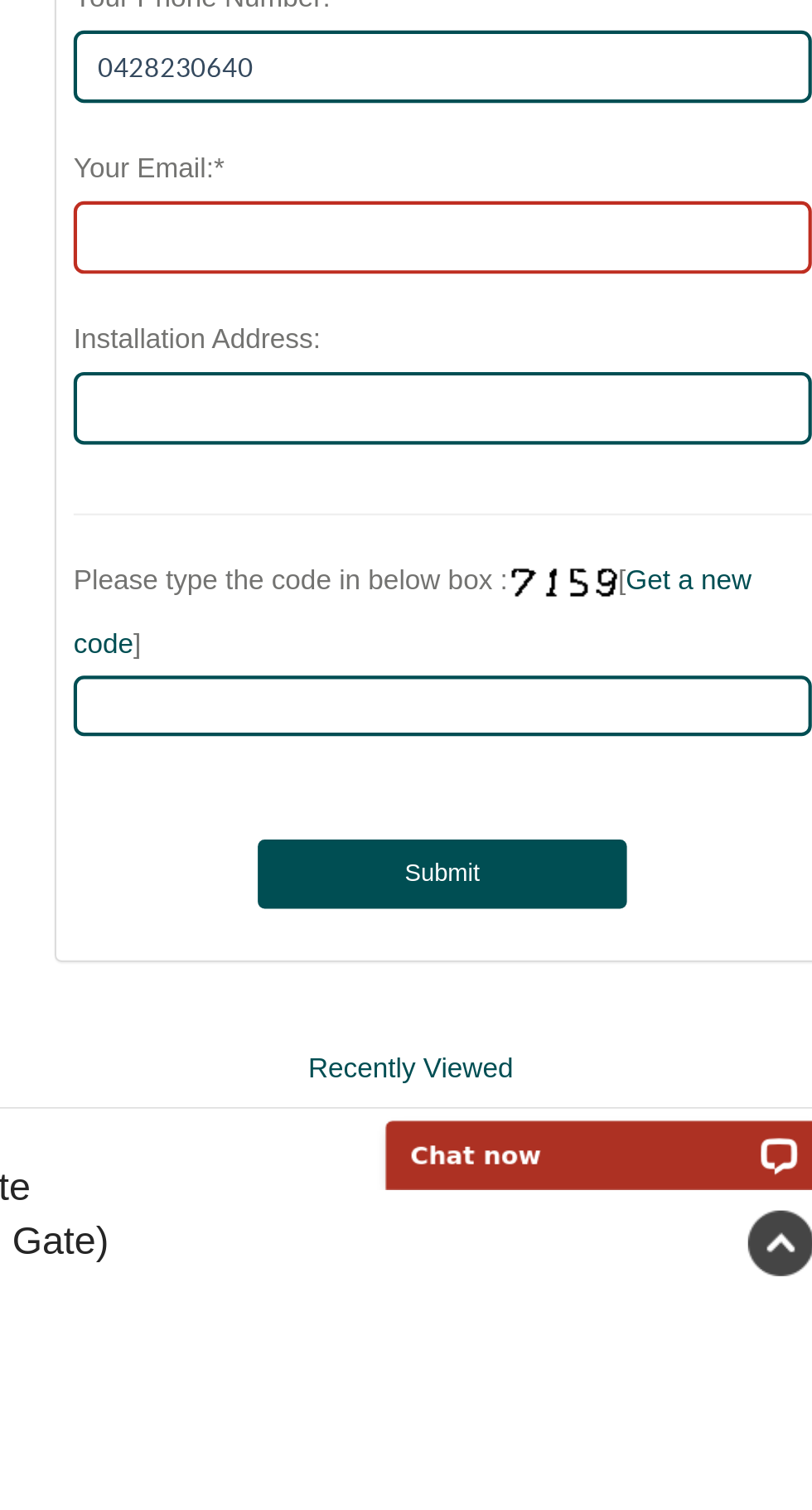
click at [512, 990] on input "Your Email:*" at bounding box center [617, 994] width 355 height 34
type input "heatpumph2o@gmail.com"
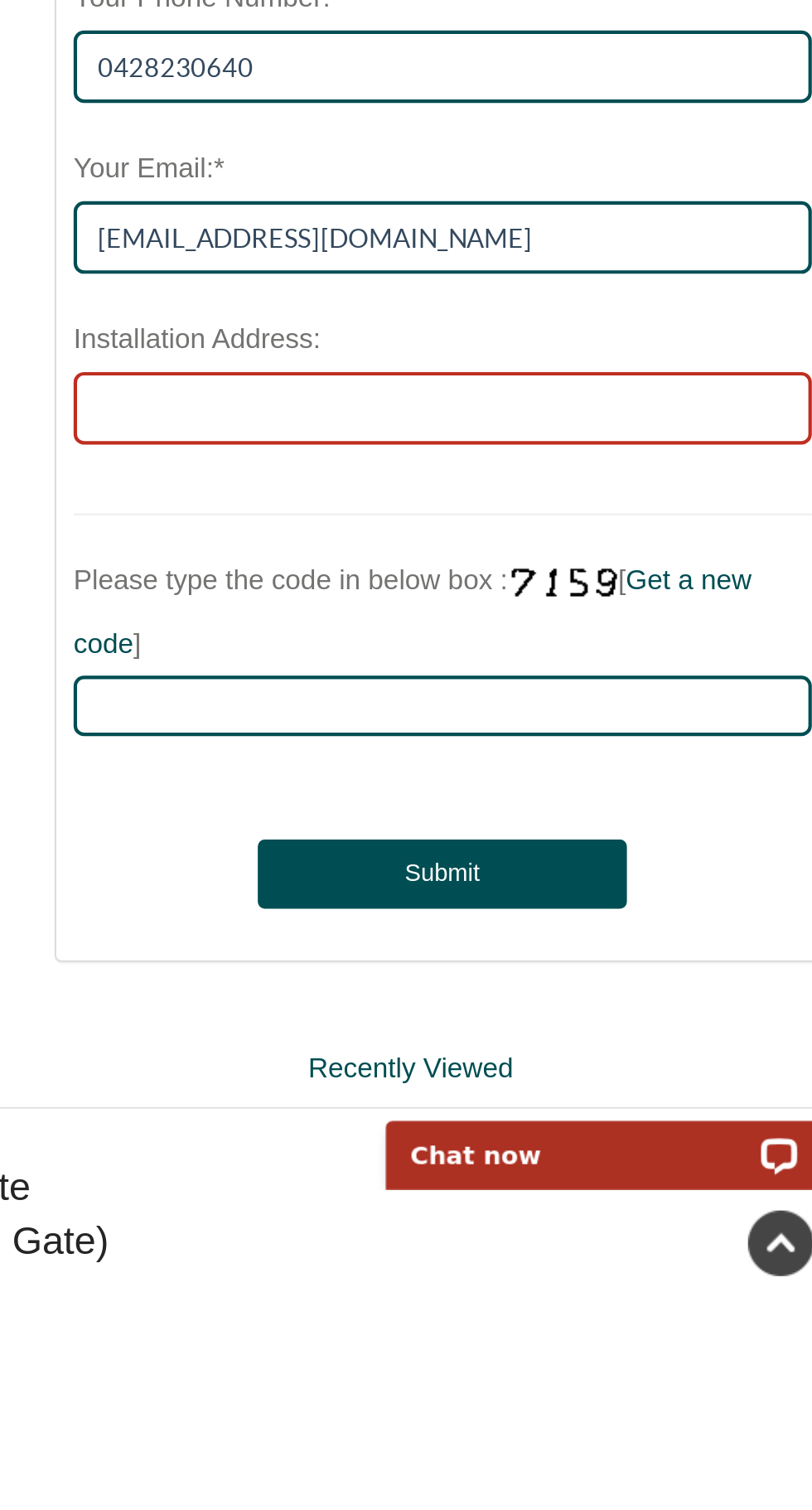
click at [471, 1079] on input "Installation Address:" at bounding box center [617, 1076] width 355 height 34
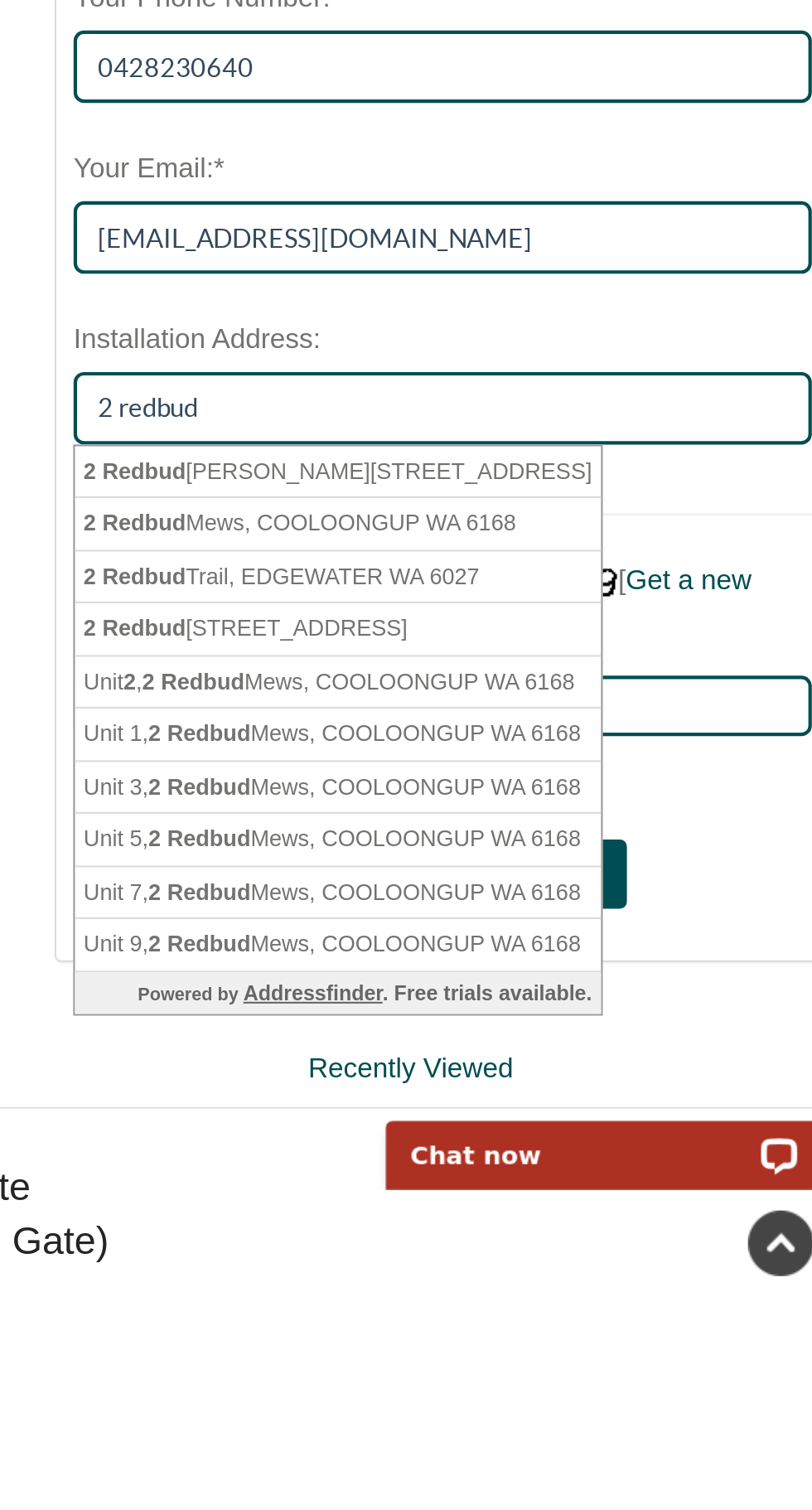
click at [600, 1107] on li "2 Redbud Lane, ROBINA QLD 4226" at bounding box center [566, 1107] width 252 height 26
type input "2 Redbud Lane, ROBINA QLD 4226"
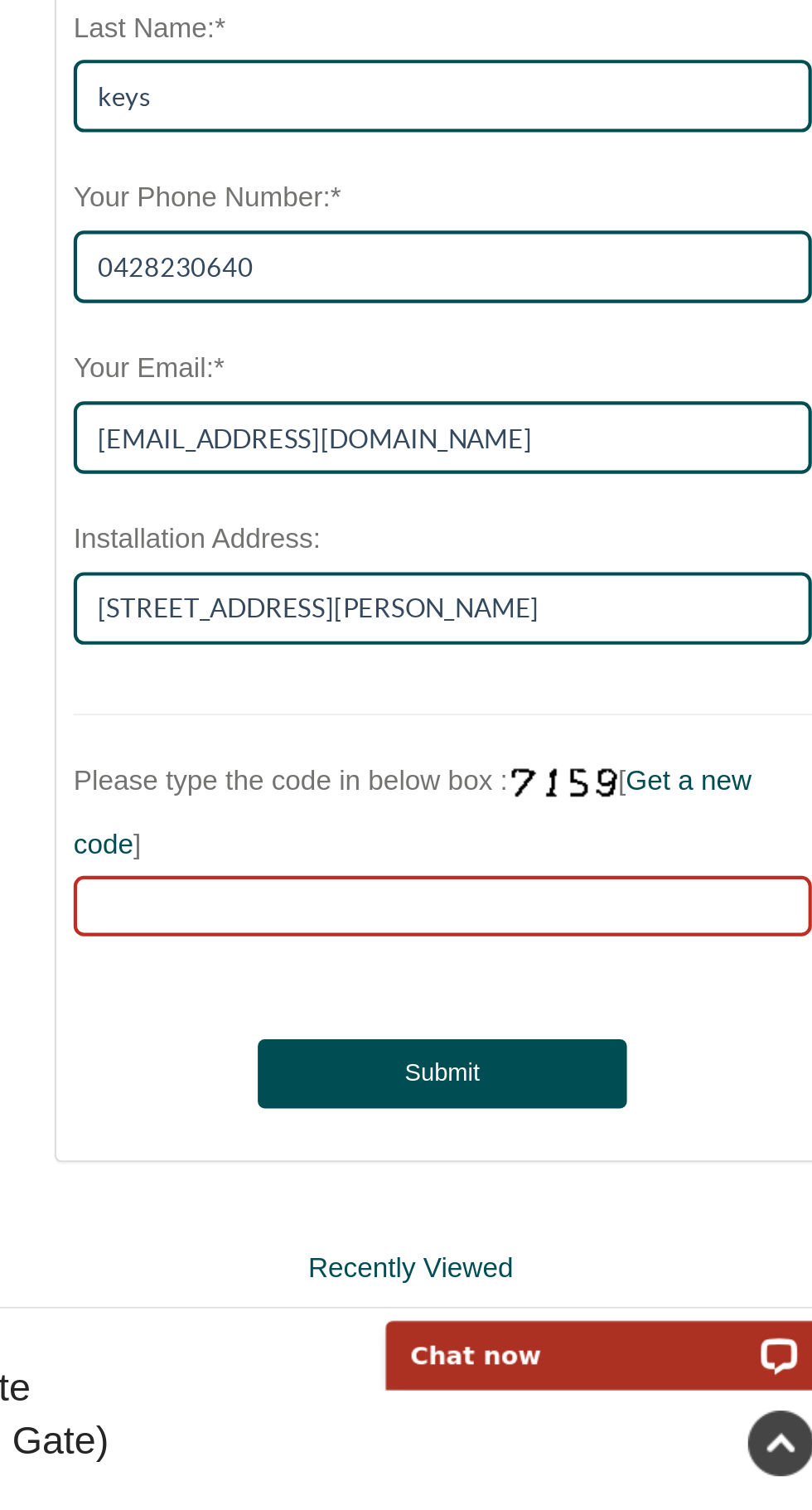
click at [509, 1216] on input "Please type the code in below box : [ Get a new code ]" at bounding box center [617, 1220] width 355 height 29
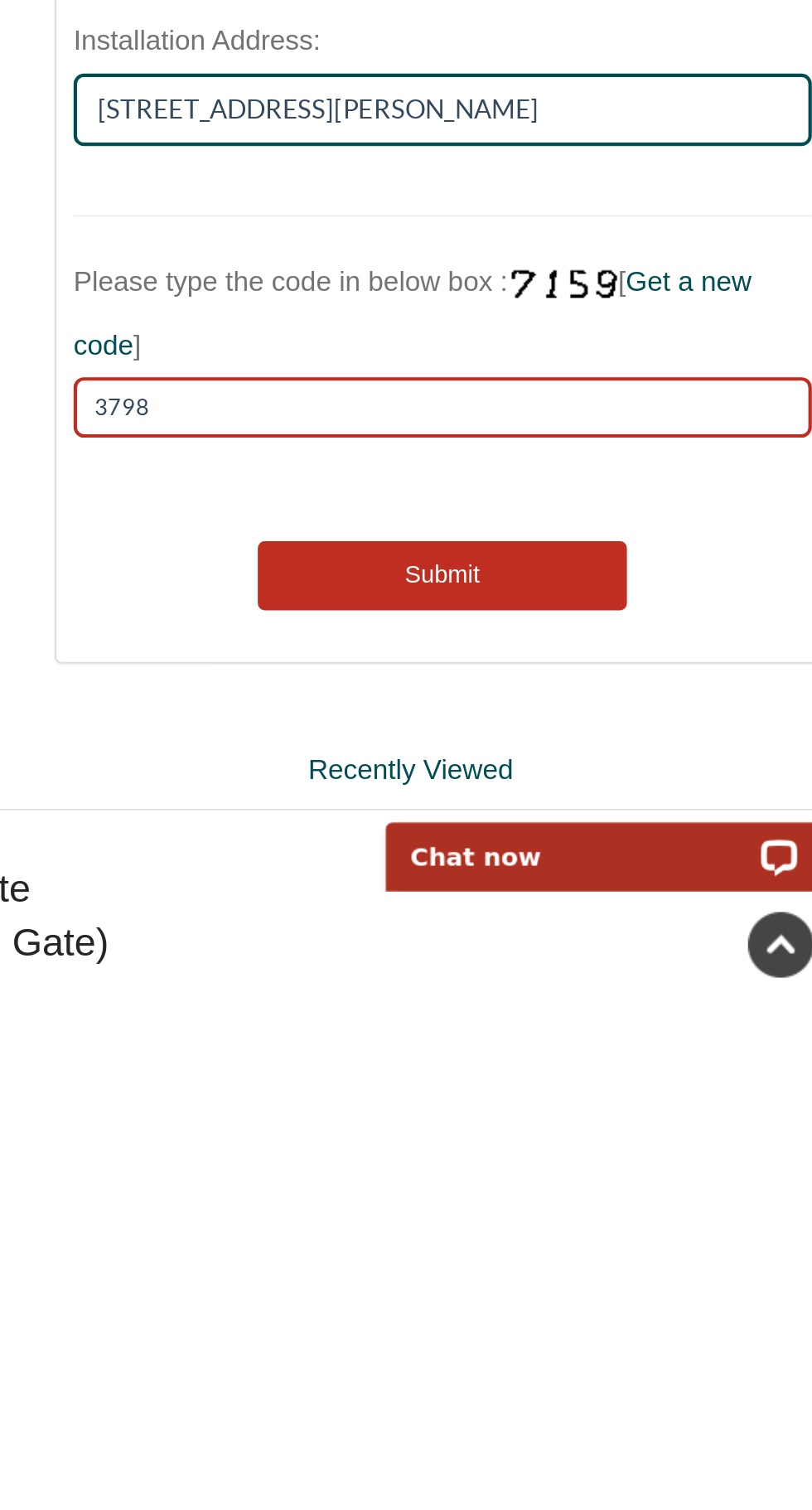
type input "3798"
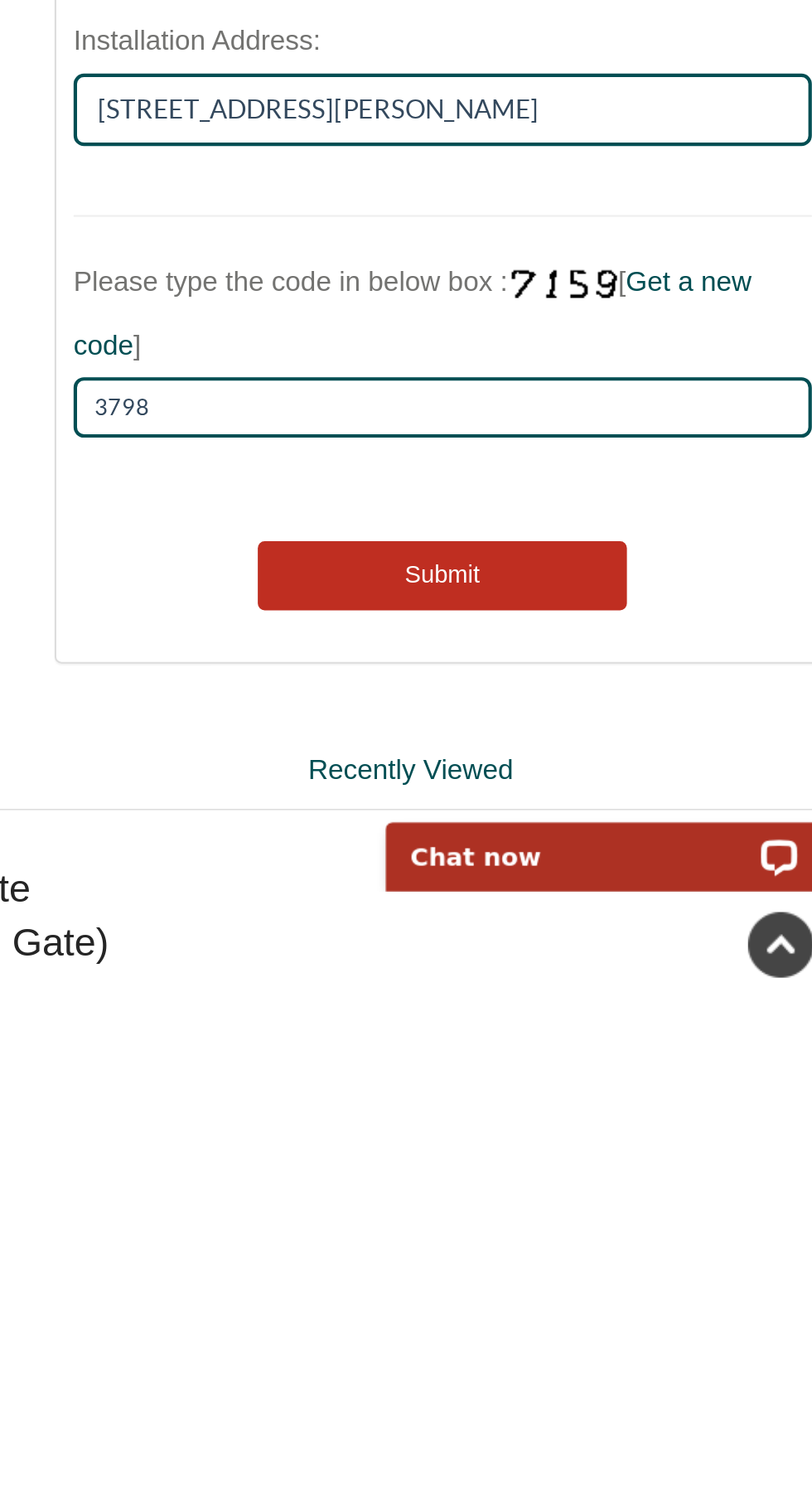
click at [663, 1294] on button "Submit" at bounding box center [617, 1299] width 177 height 33
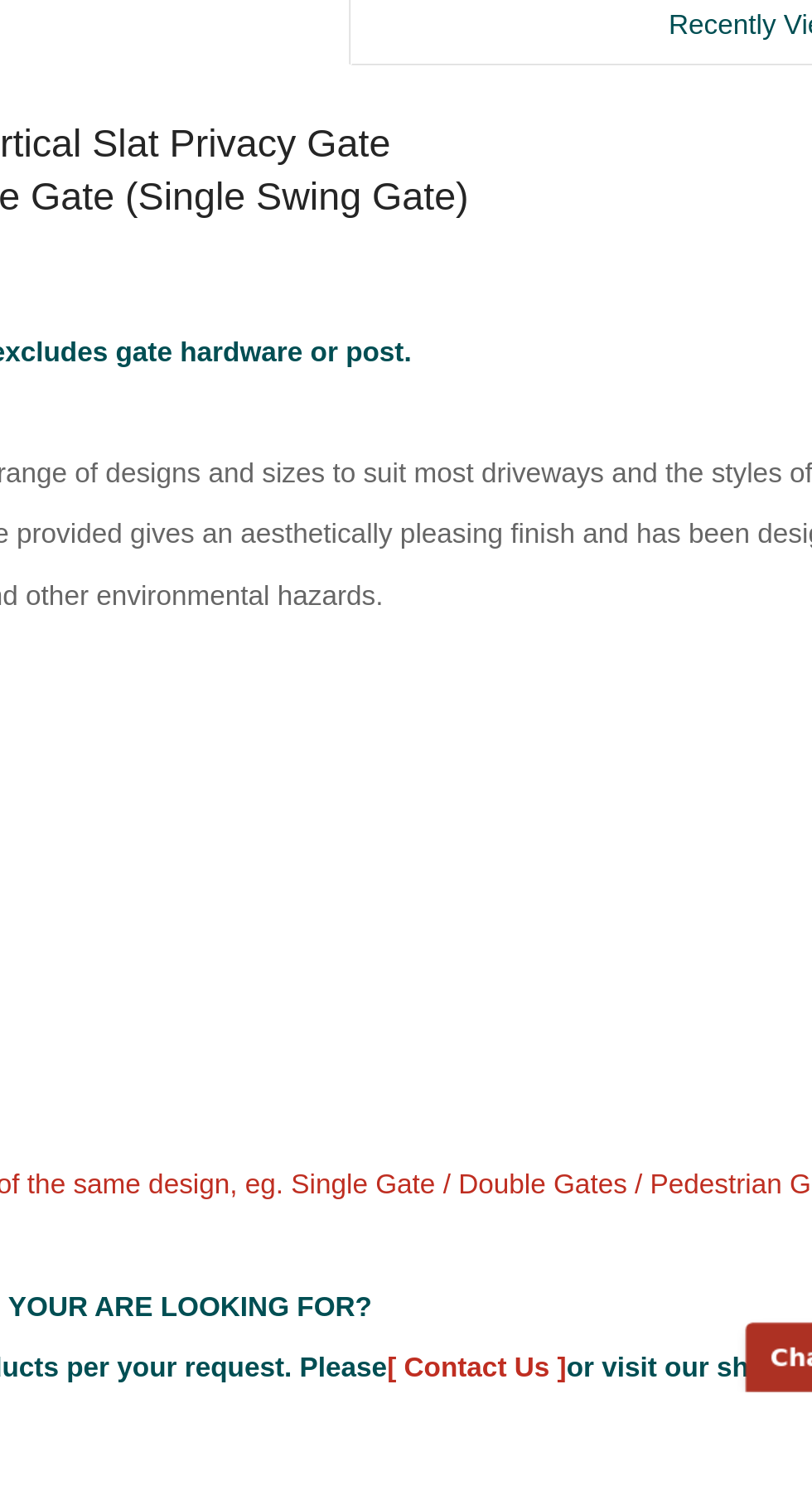
scroll to position [1283, 0]
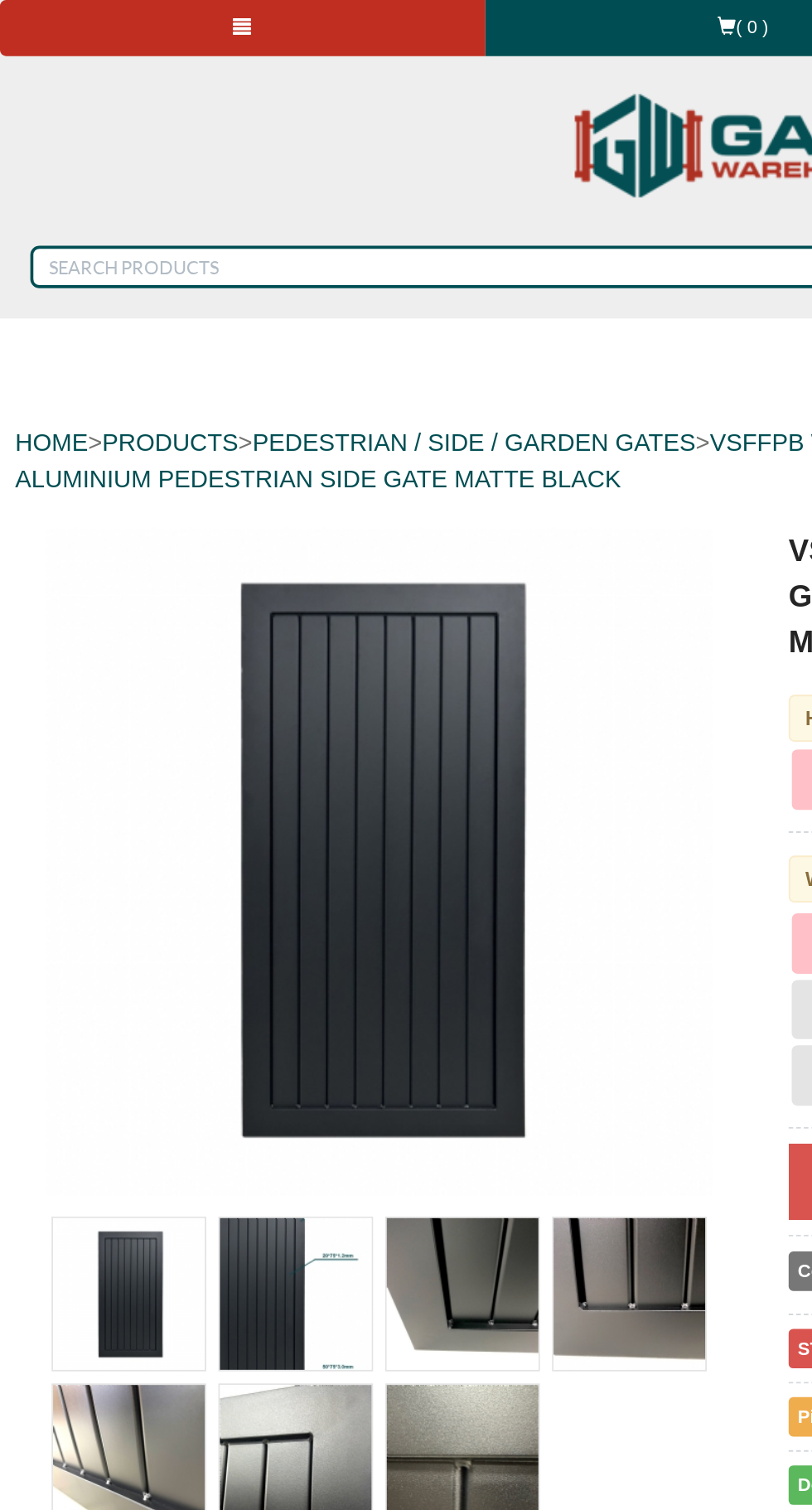
click at [123, 18] on link at bounding box center [133, 15] width 265 height 31
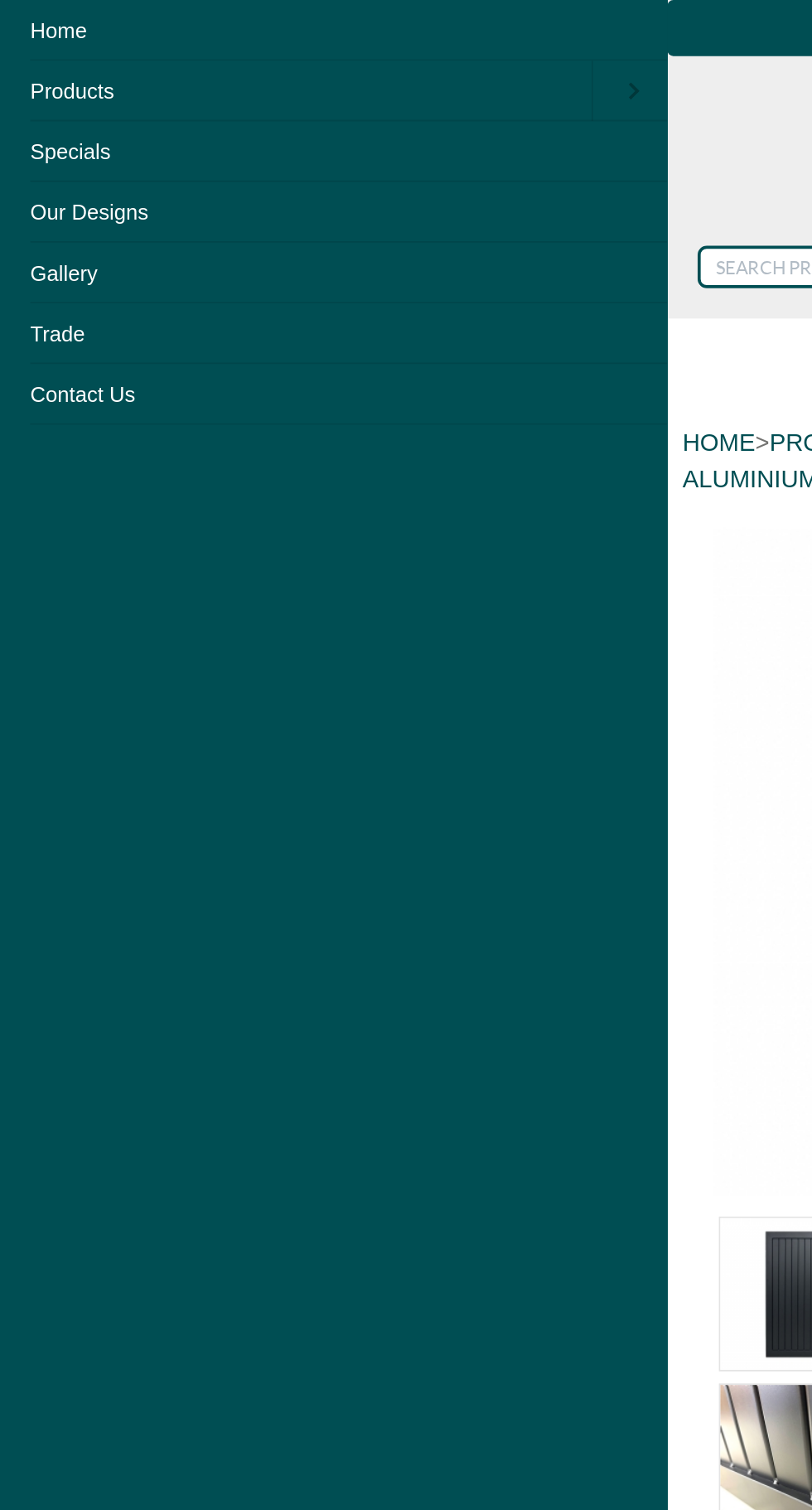
click at [56, 121] on link "Our Designs" at bounding box center [182, 115] width 364 height 33
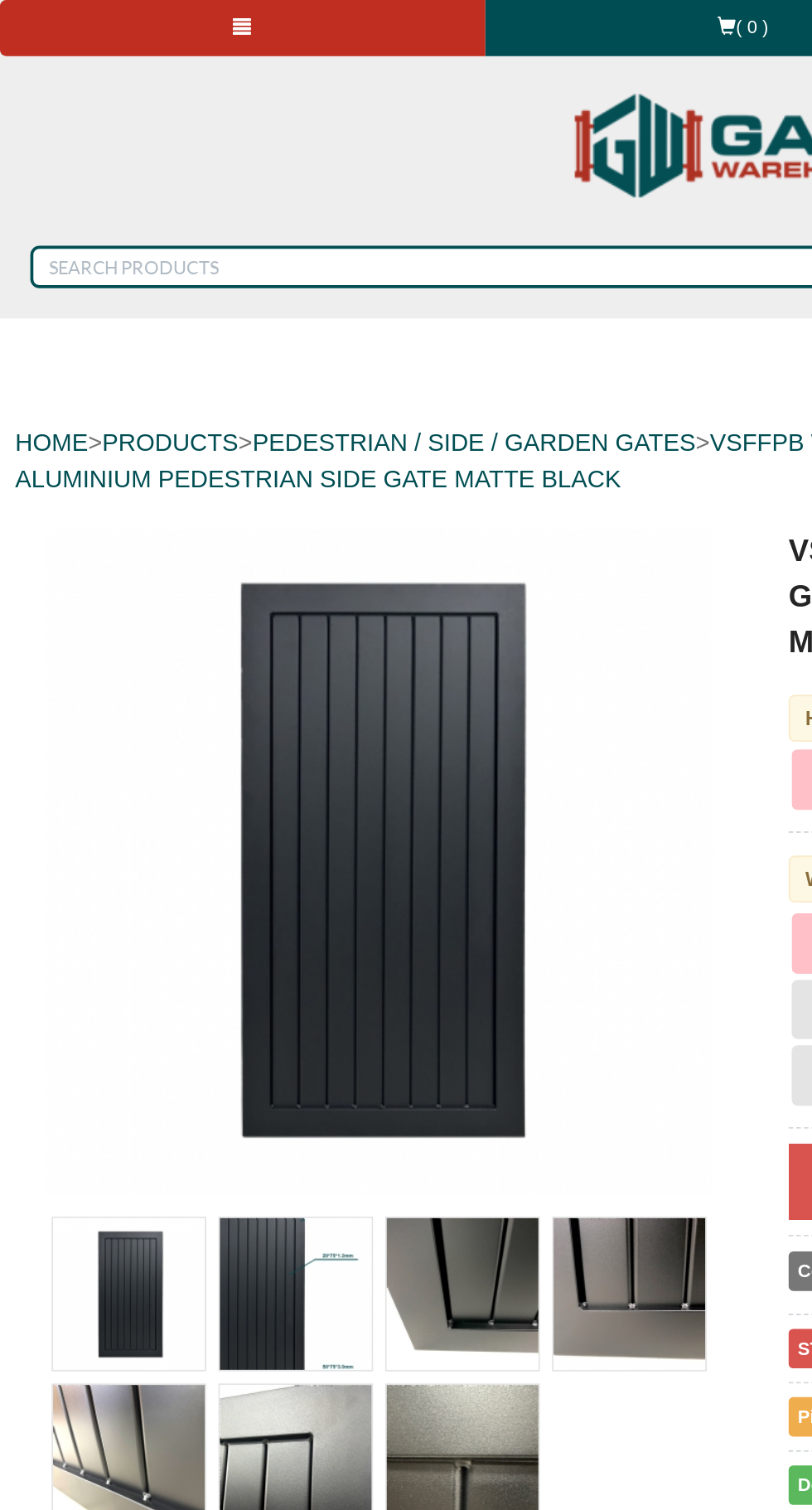
click at [123, 5] on link at bounding box center [133, 15] width 265 height 31
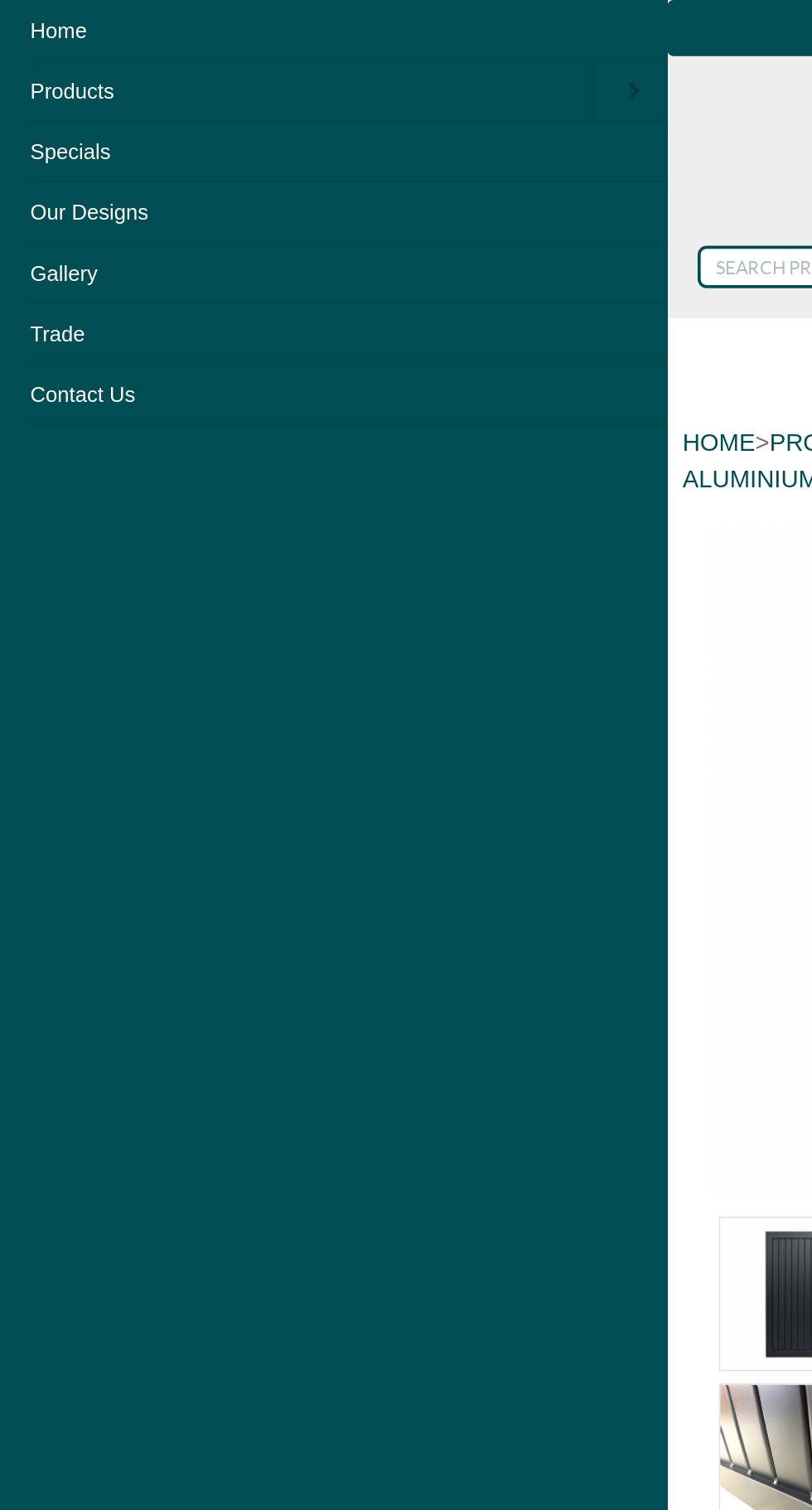
click at [47, 47] on link "Products" at bounding box center [161, 49] width 323 height 33
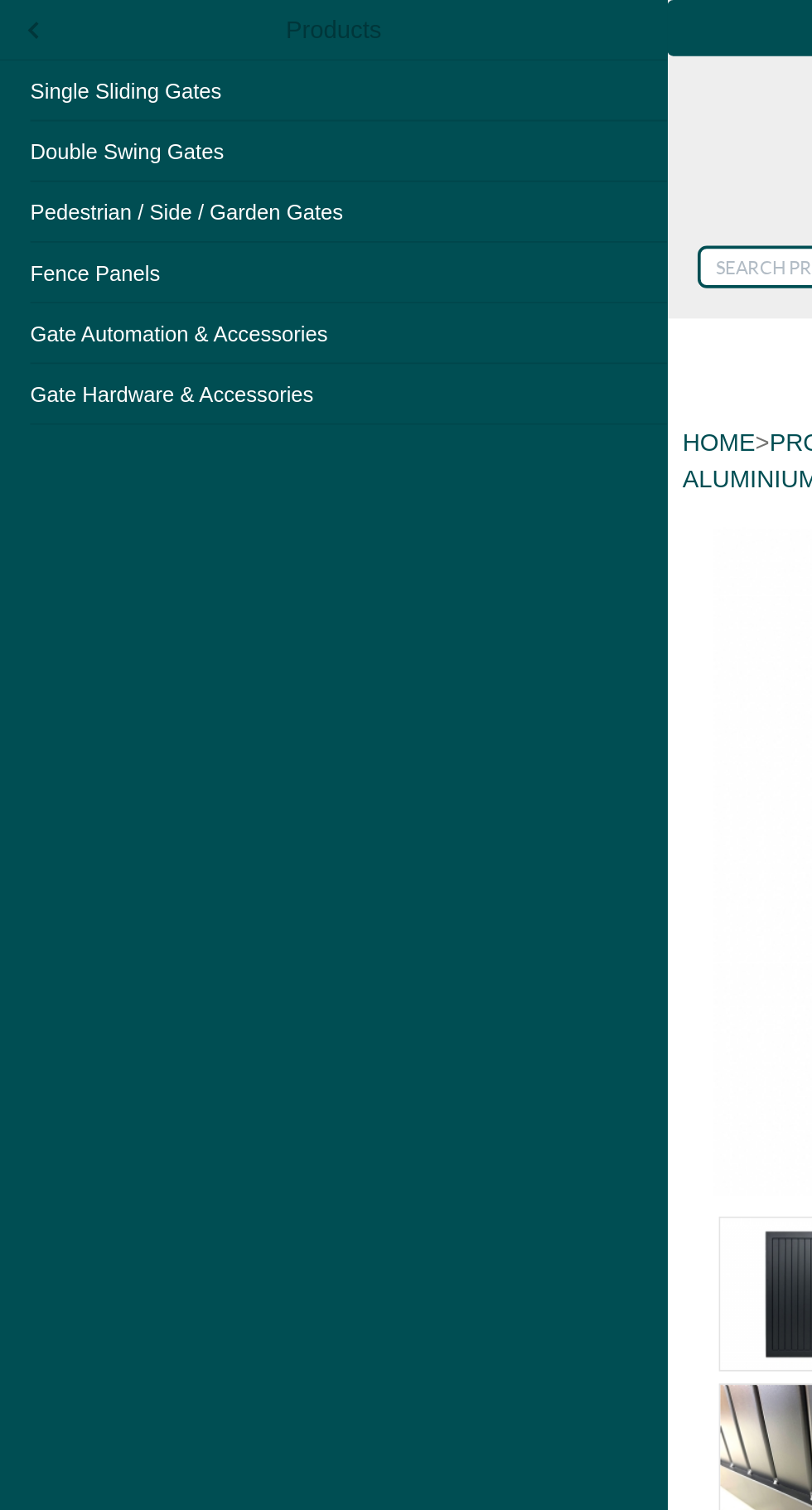
click at [54, 137] on link "Fence Panels" at bounding box center [182, 149] width 364 height 33
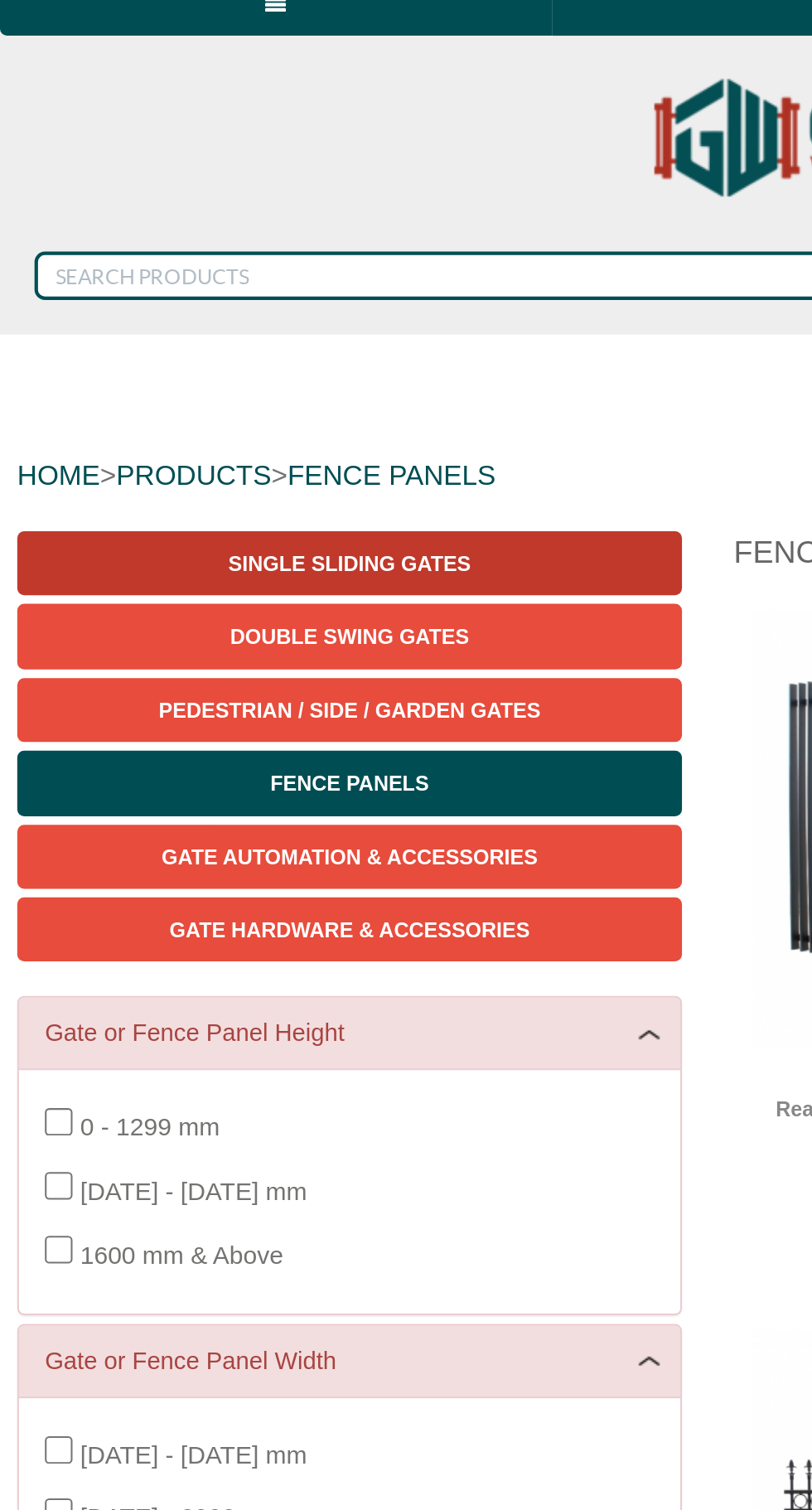
click at [204, 278] on link "Single Sliding Gates" at bounding box center [168, 284] width 319 height 31
